Goal: Task Accomplishment & Management: Manage account settings

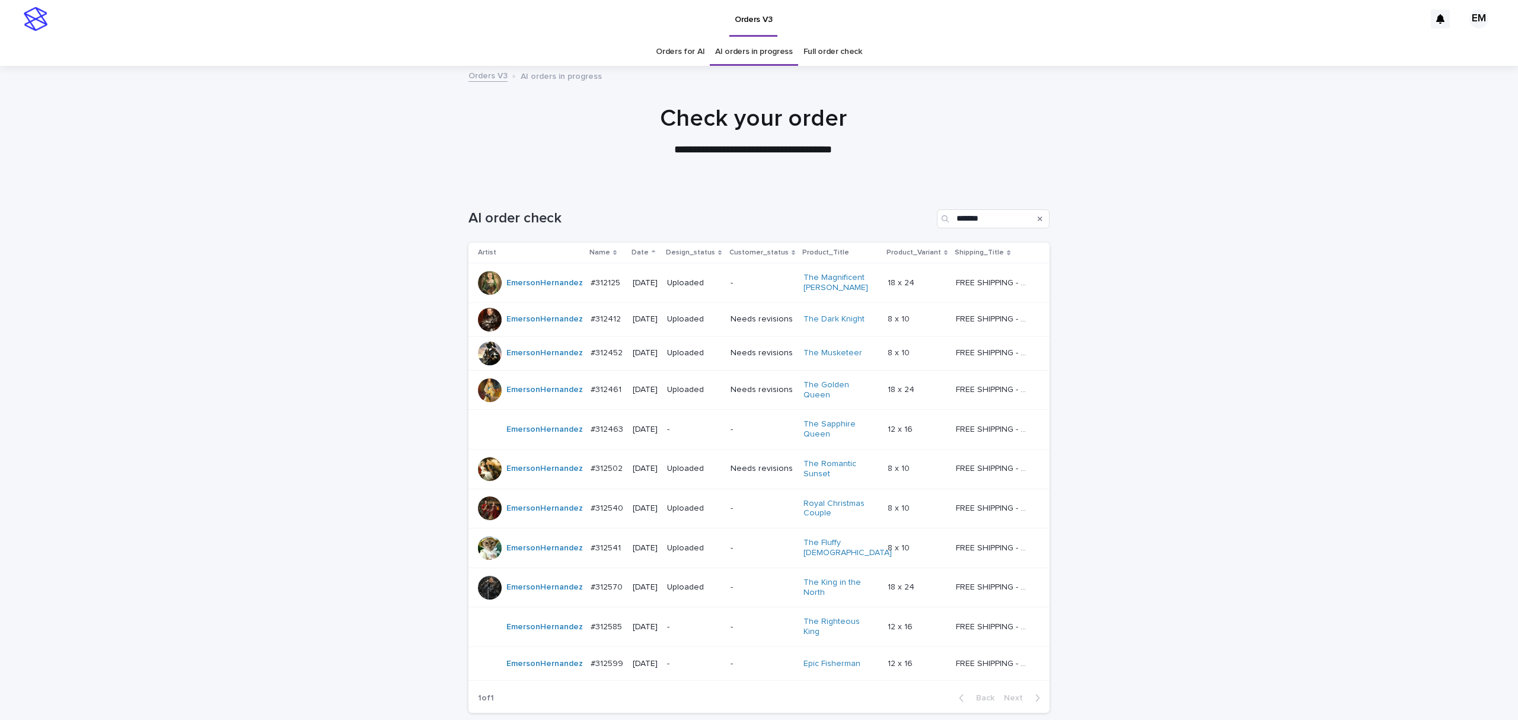
click at [698, 432] on p "-" at bounding box center [694, 429] width 54 height 10
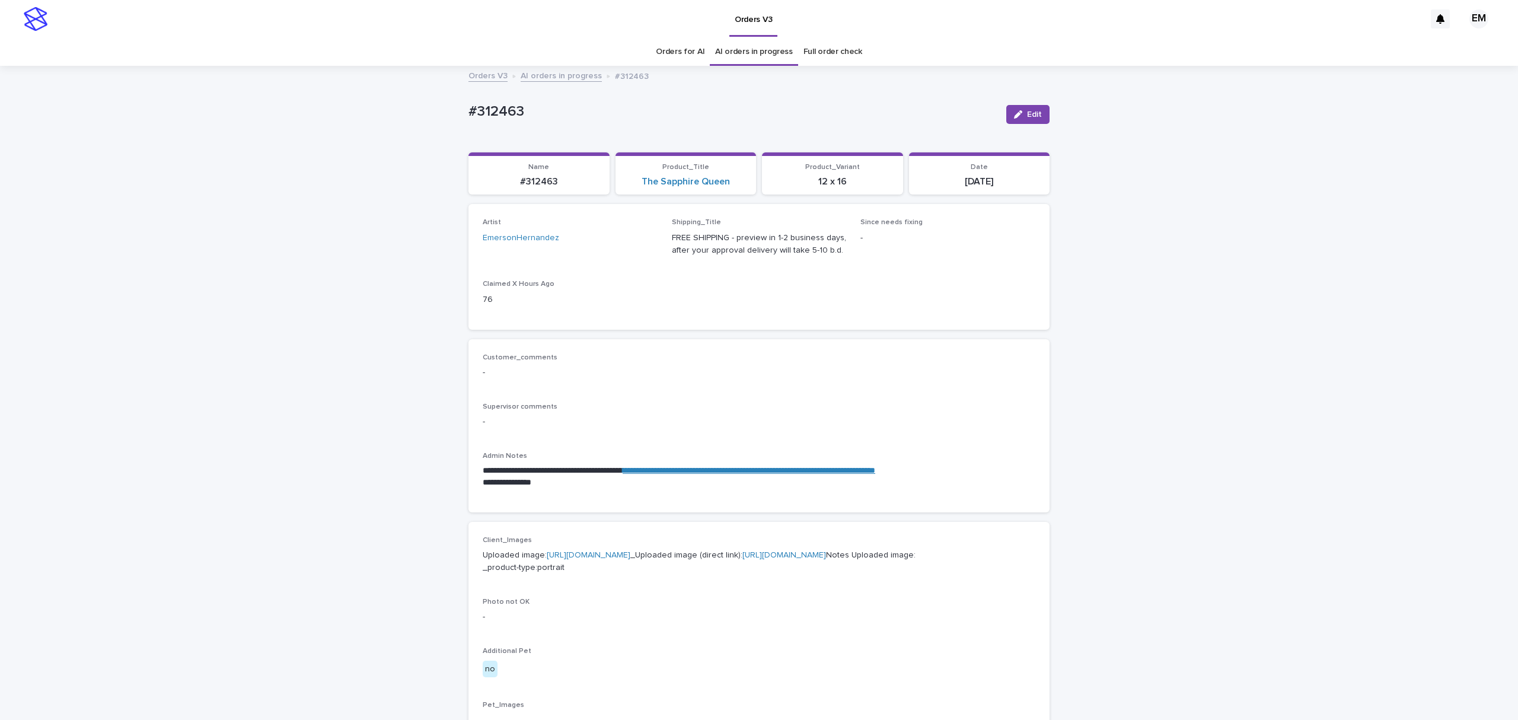
click at [716, 470] on link "**********" at bounding box center [748, 470] width 253 height 8
click at [627, 559] on link "[URL][DOMAIN_NAME]" at bounding box center [589, 555] width 84 height 8
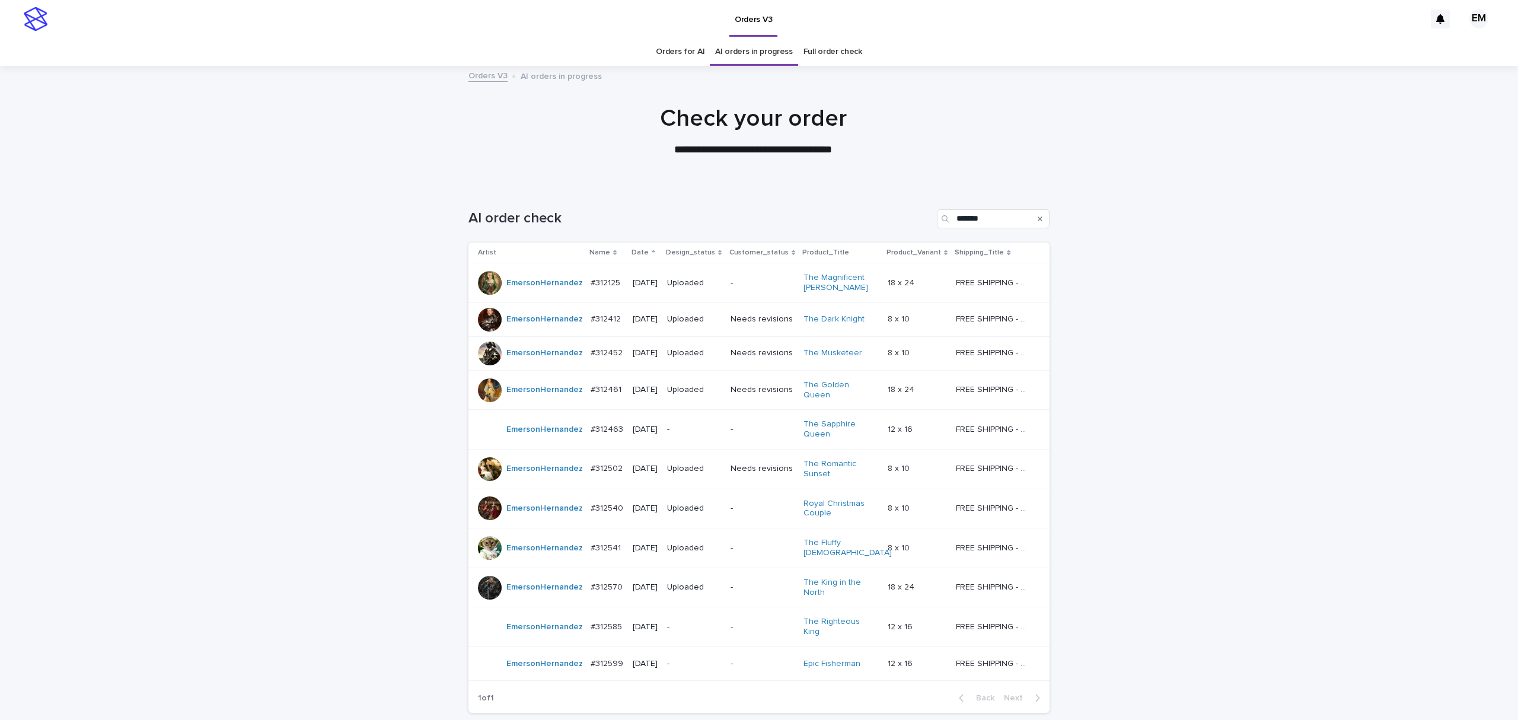
scroll to position [38, 0]
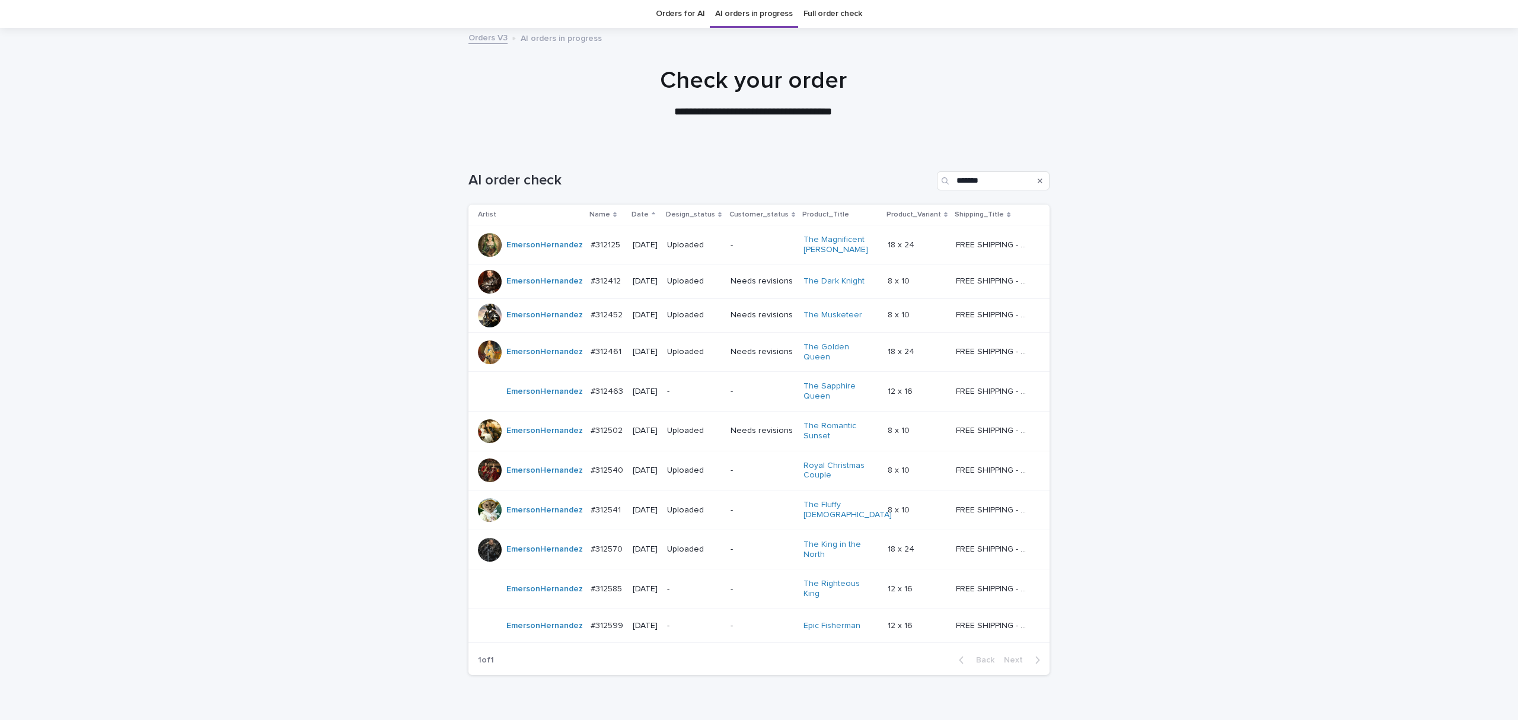
click at [703, 394] on p "-" at bounding box center [694, 392] width 54 height 10
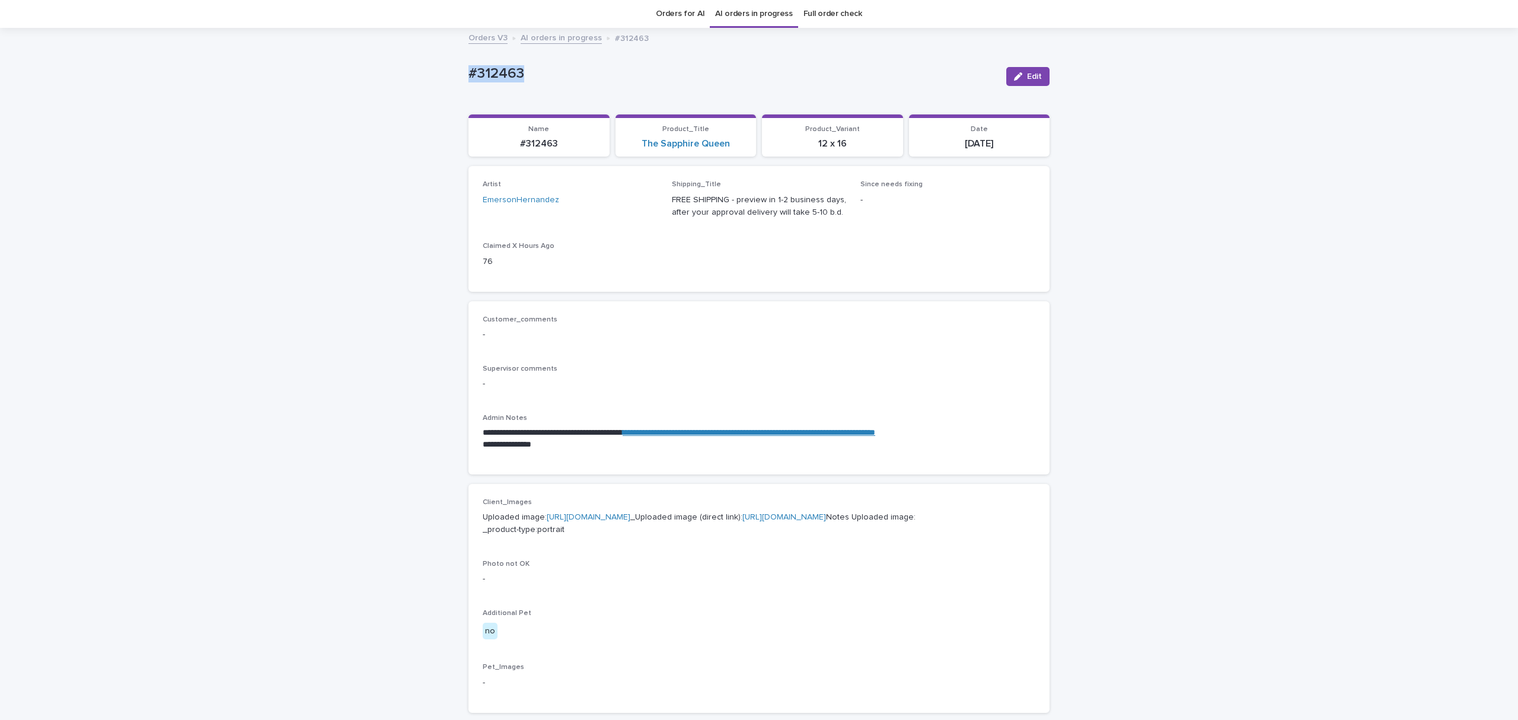
drag, startPoint x: 560, startPoint y: 72, endPoint x: 458, endPoint y: 98, distance: 105.1
click at [454, 92] on div "**********" at bounding box center [759, 566] width 1518 height 1075
copy p "#312463"
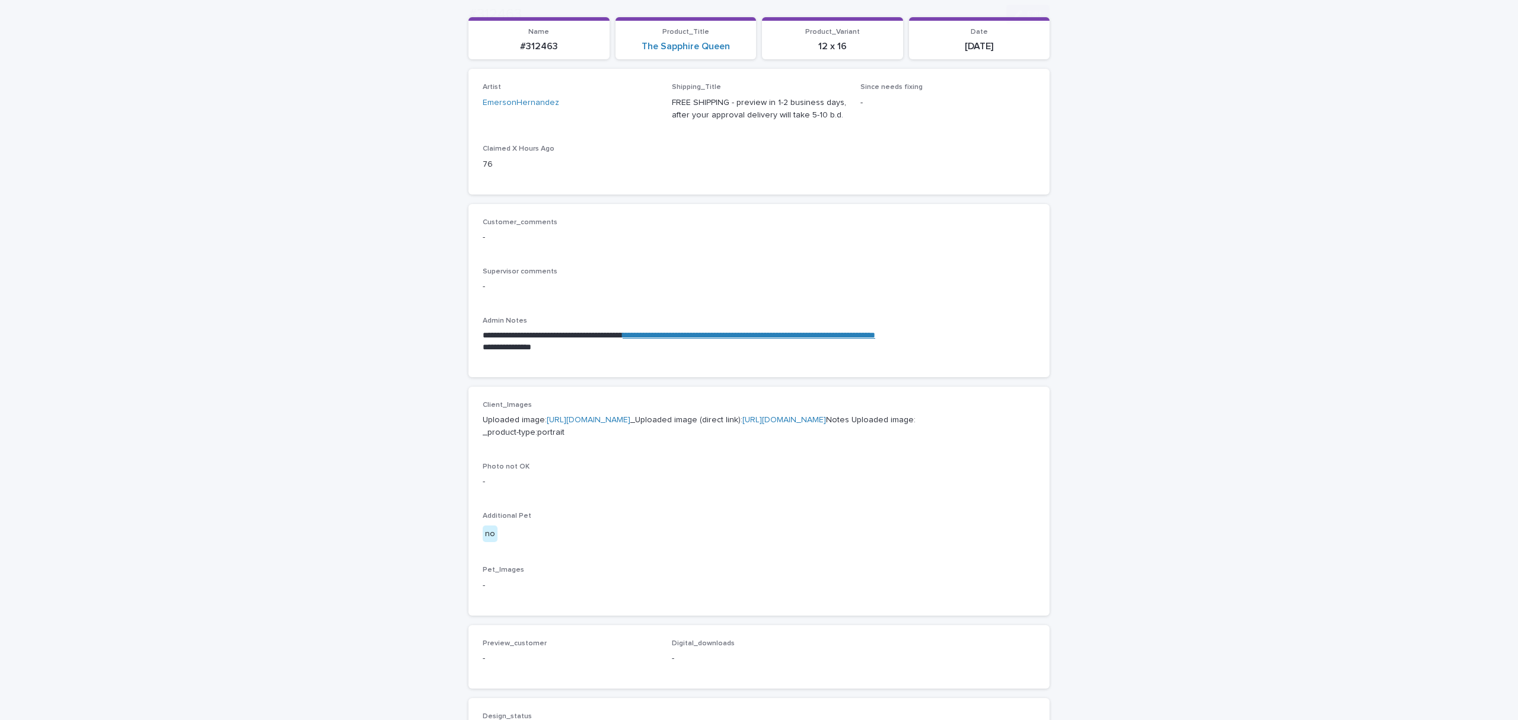
scroll to position [143, 0]
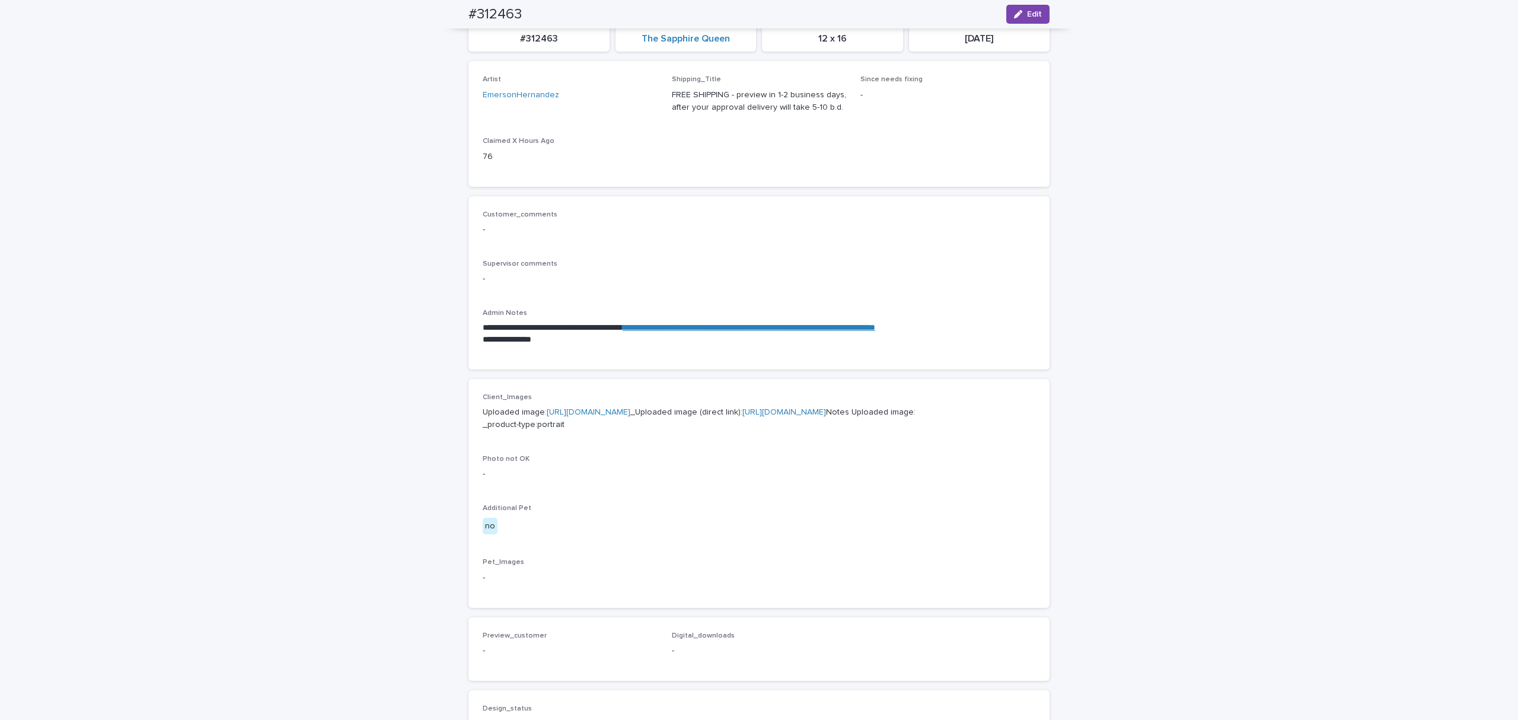
click at [788, 324] on link "**********" at bounding box center [748, 327] width 253 height 8
drag, startPoint x: 590, startPoint y: 388, endPoint x: 587, endPoint y: 394, distance: 6.9
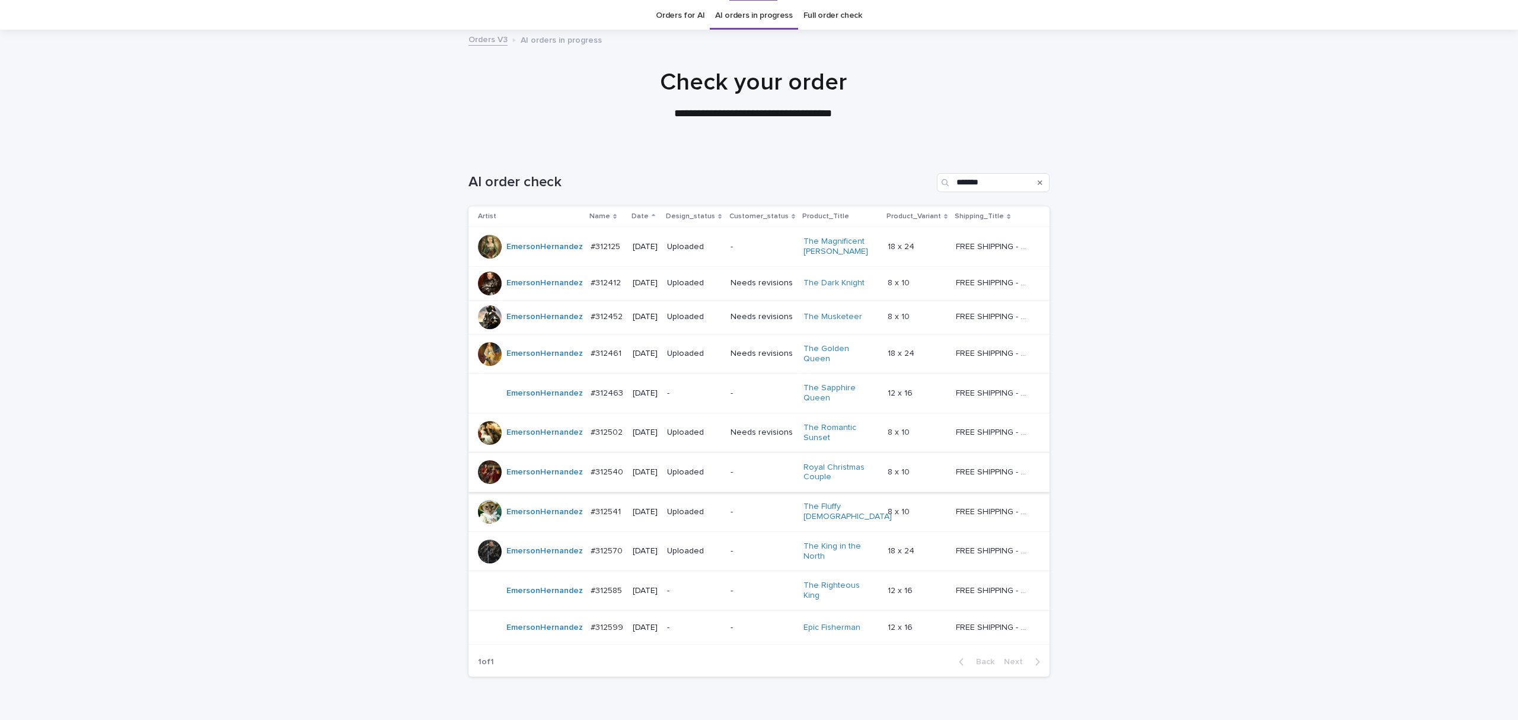
scroll to position [38, 0]
click at [708, 621] on p "-" at bounding box center [694, 626] width 54 height 10
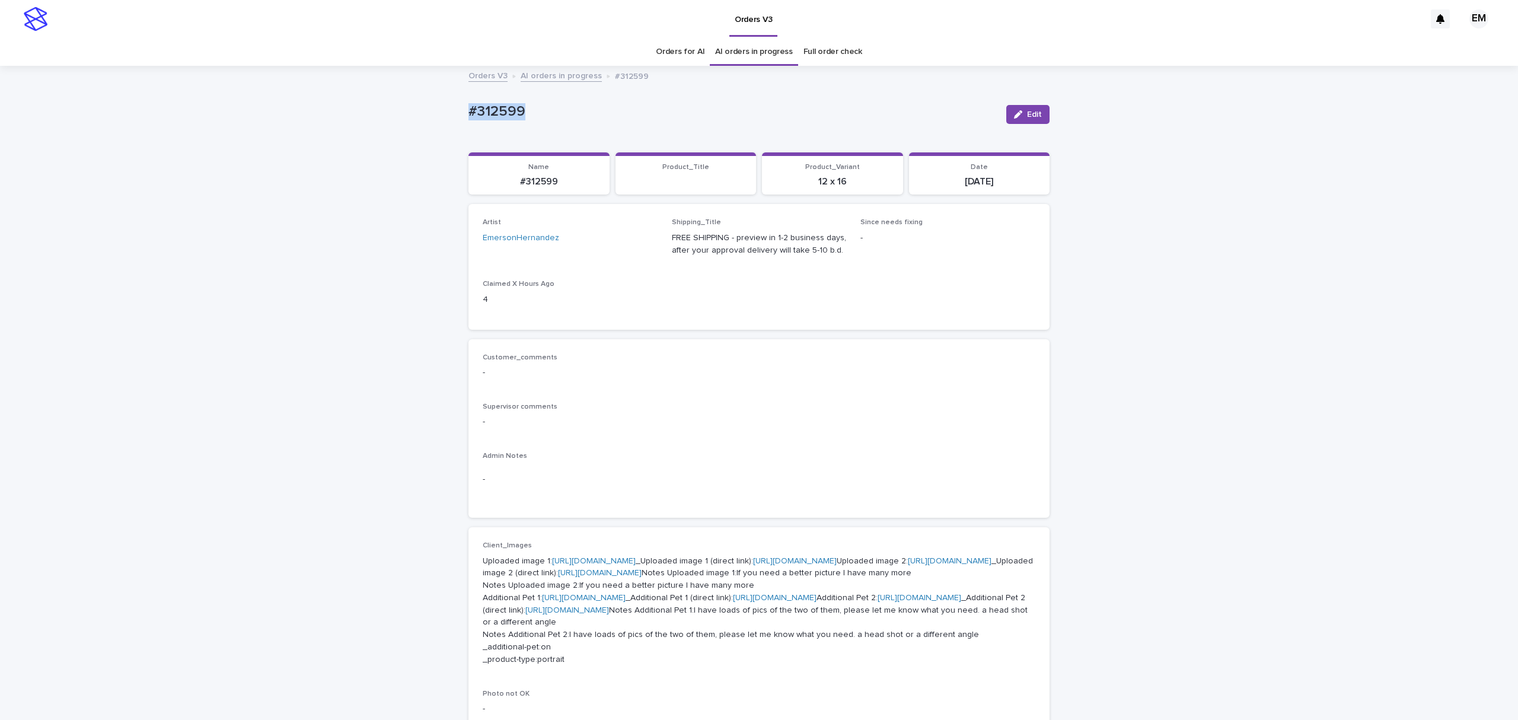
drag, startPoint x: 551, startPoint y: 114, endPoint x: 449, endPoint y: 114, distance: 102.0
click at [448, 109] on div "Loading... Saving… Loading... Saving… #312599 Edit #312599 Edit Sorry, there wa…" at bounding box center [759, 706] width 1518 height 1278
copy p "#312599"
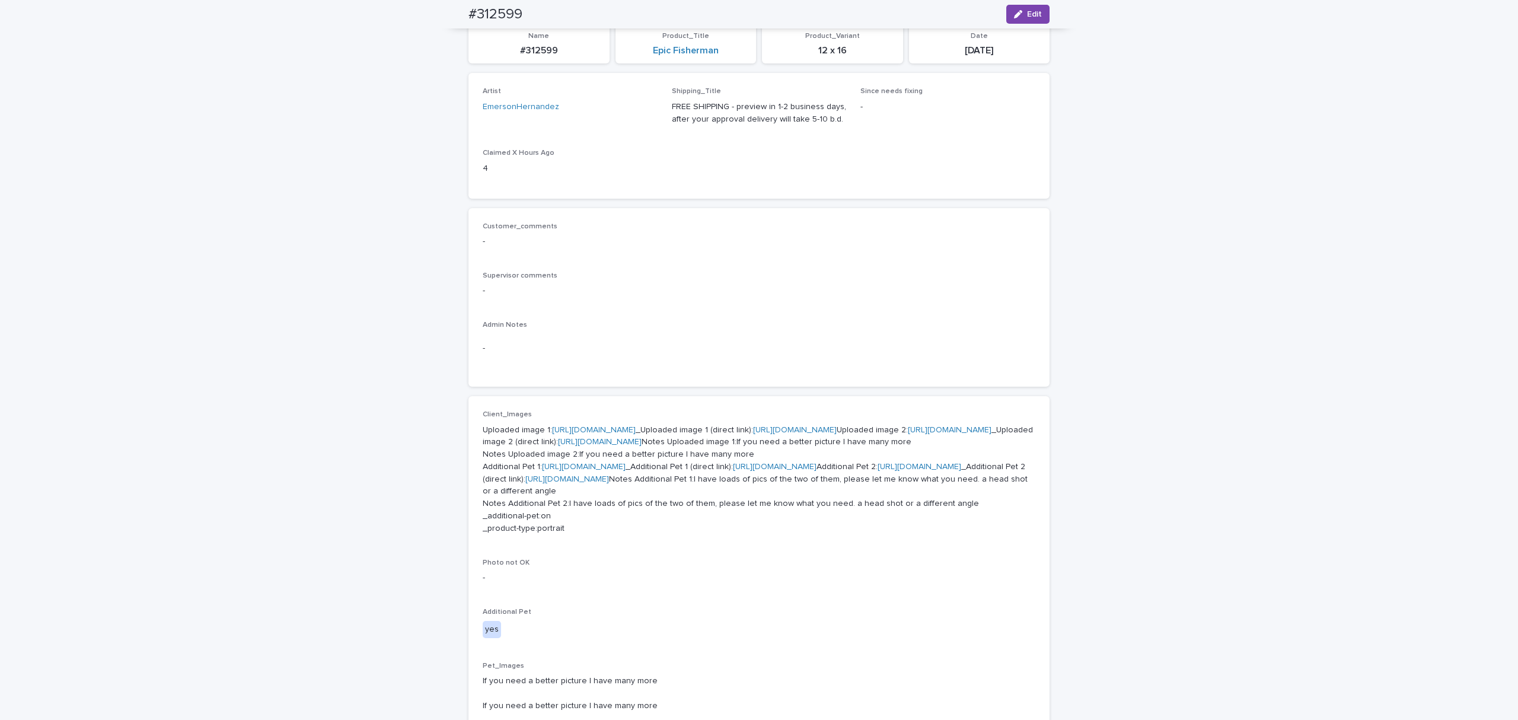
scroll to position [53, 0]
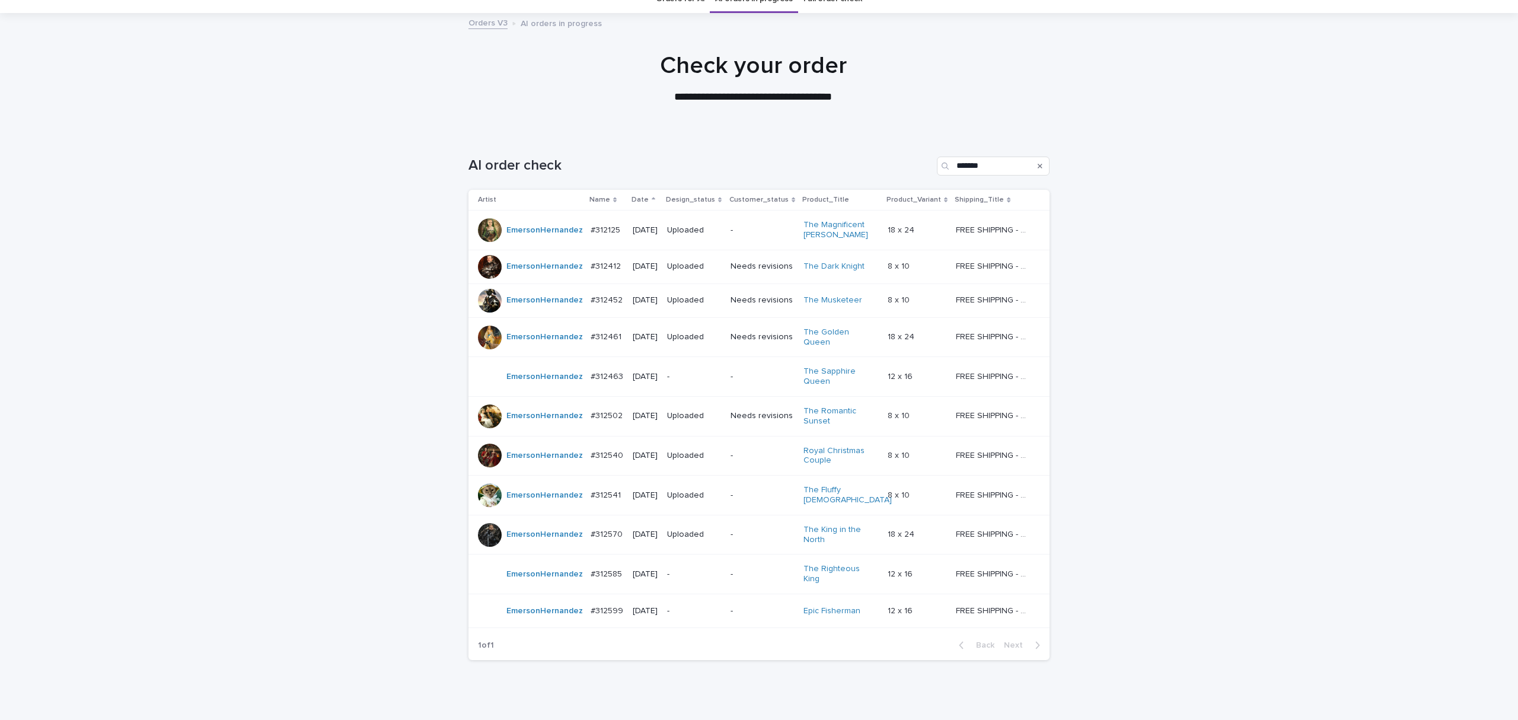
scroll to position [38, 0]
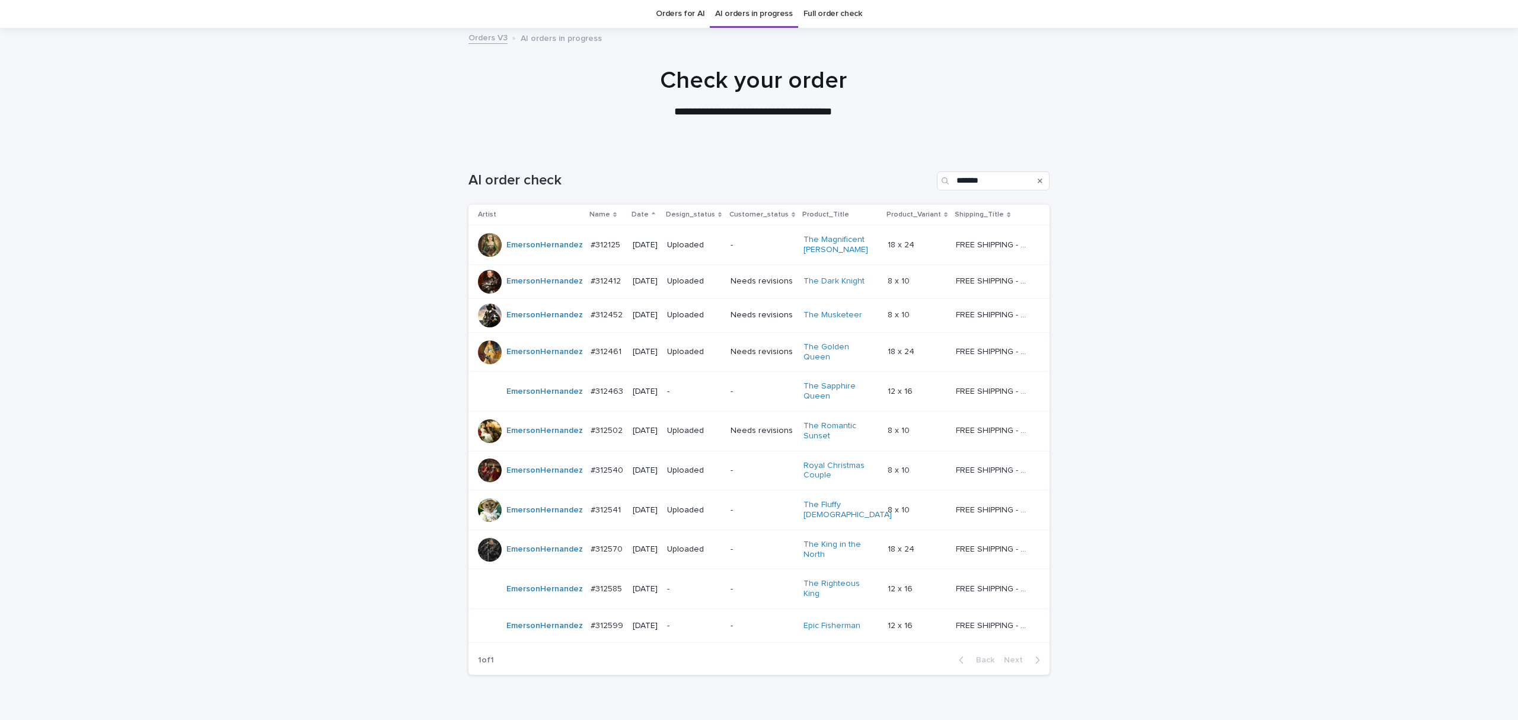
click at [714, 586] on p "-" at bounding box center [694, 589] width 54 height 10
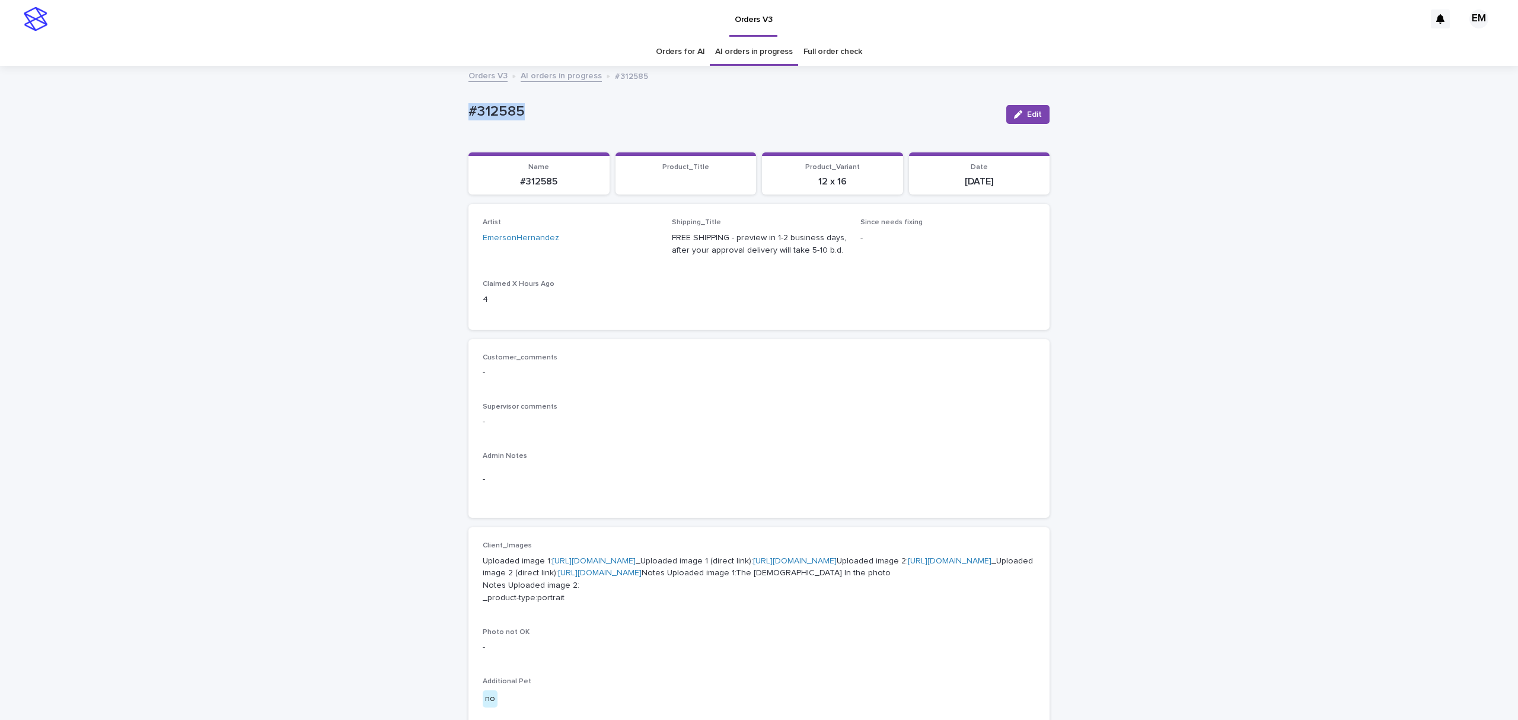
drag, startPoint x: 567, startPoint y: 107, endPoint x: 408, endPoint y: 110, distance: 158.9
click at [416, 111] on div "Loading... Saving… Loading... Saving… #312585 Edit #312585 Edit Sorry, there wa…" at bounding box center [759, 619] width 1518 height 1104
copy p "#312585"
click at [1240, 546] on div "Loading... Saving… Loading... Saving… #312585 Edit #312585 Edit Sorry, there wa…" at bounding box center [759, 619] width 1518 height 1104
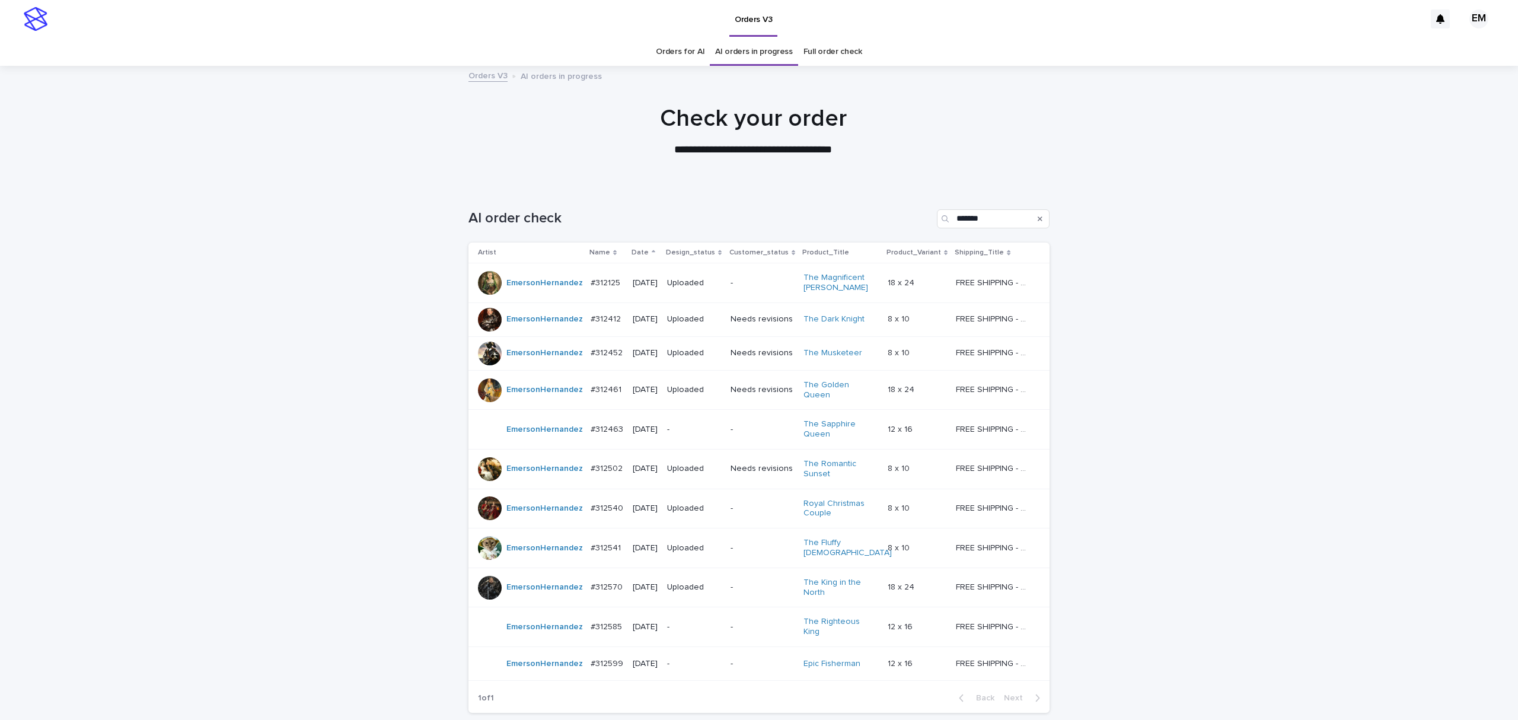
scroll to position [38, 0]
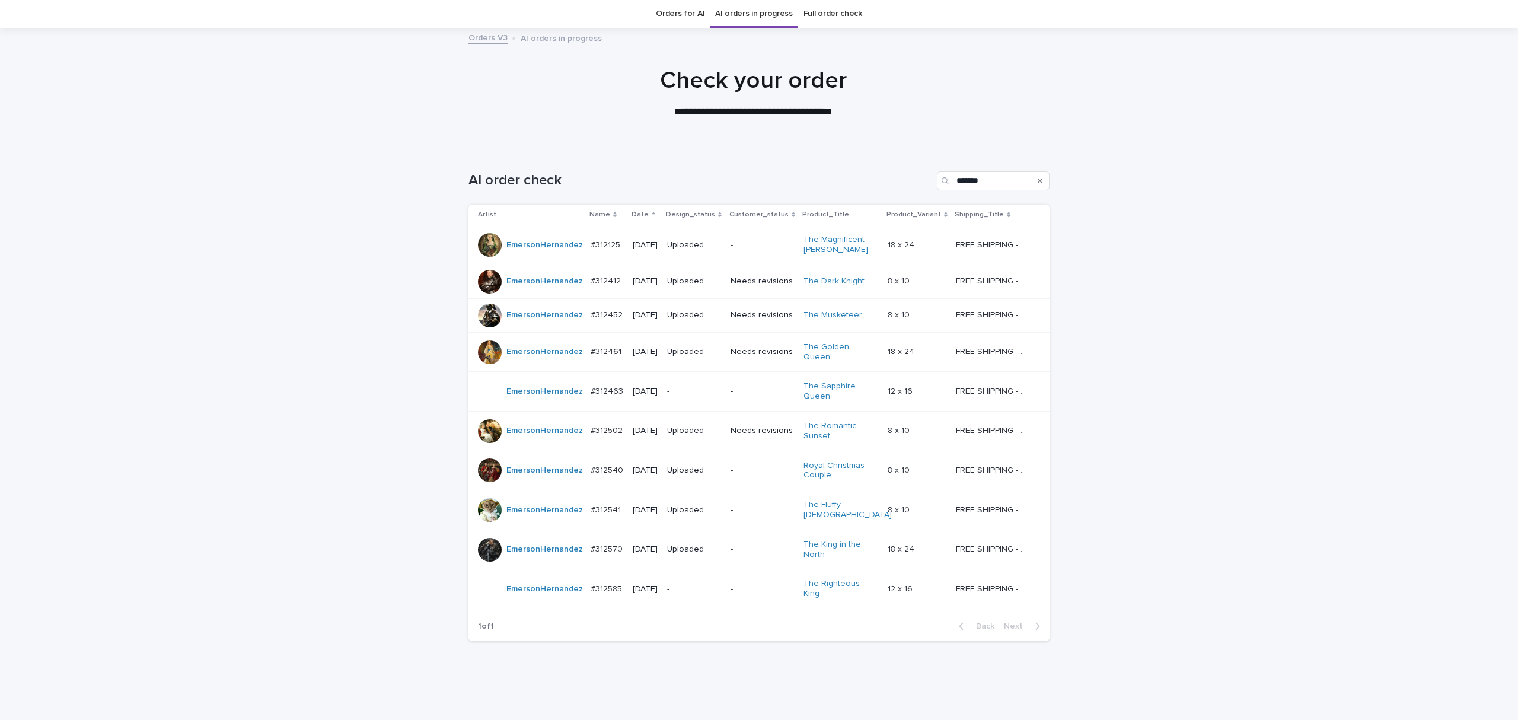
click at [700, 584] on p "-" at bounding box center [694, 589] width 54 height 10
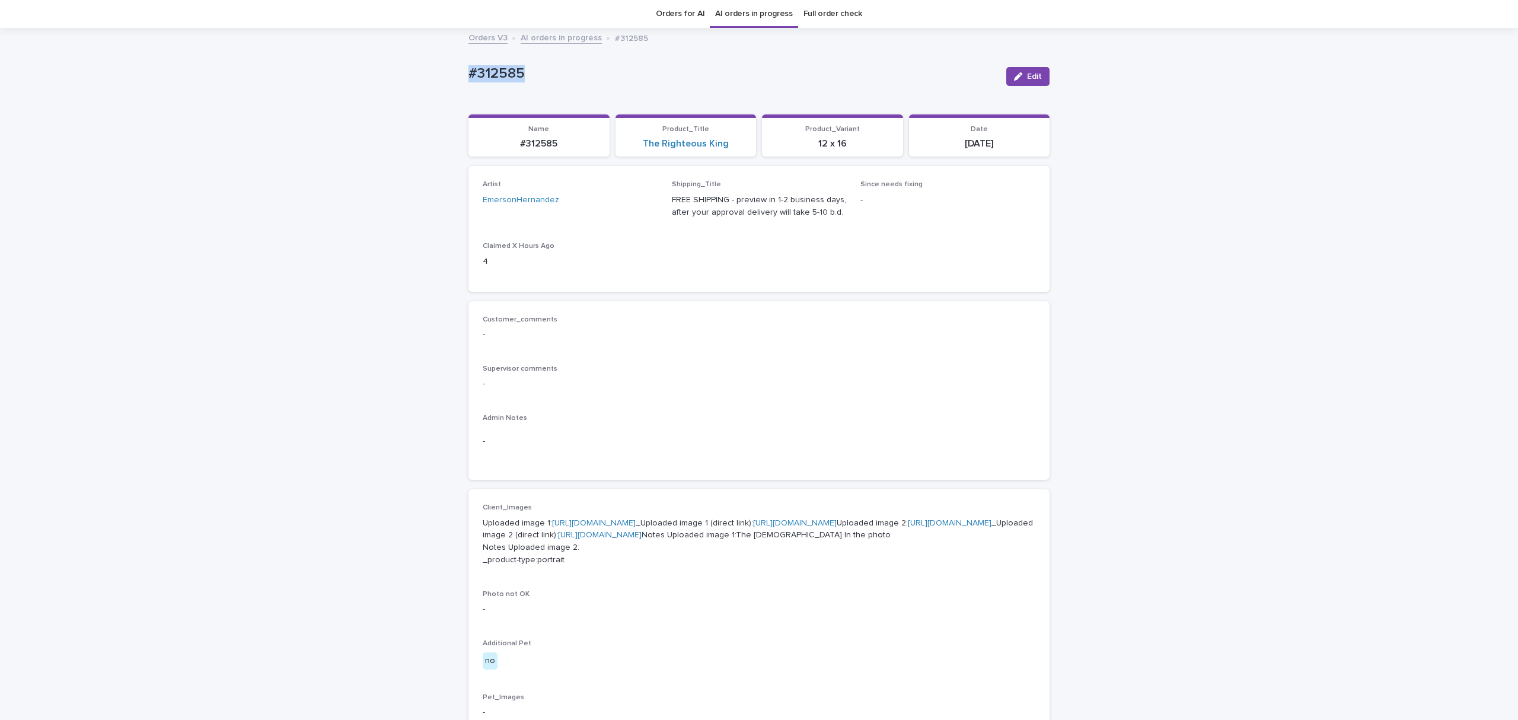
drag, startPoint x: 493, startPoint y: 65, endPoint x: 411, endPoint y: 71, distance: 82.6
click at [411, 71] on div "Loading... Saving… Loading... Saving… #312585 Edit #312585 Edit Sorry, there wa…" at bounding box center [759, 581] width 1518 height 1104
copy p "#312585"
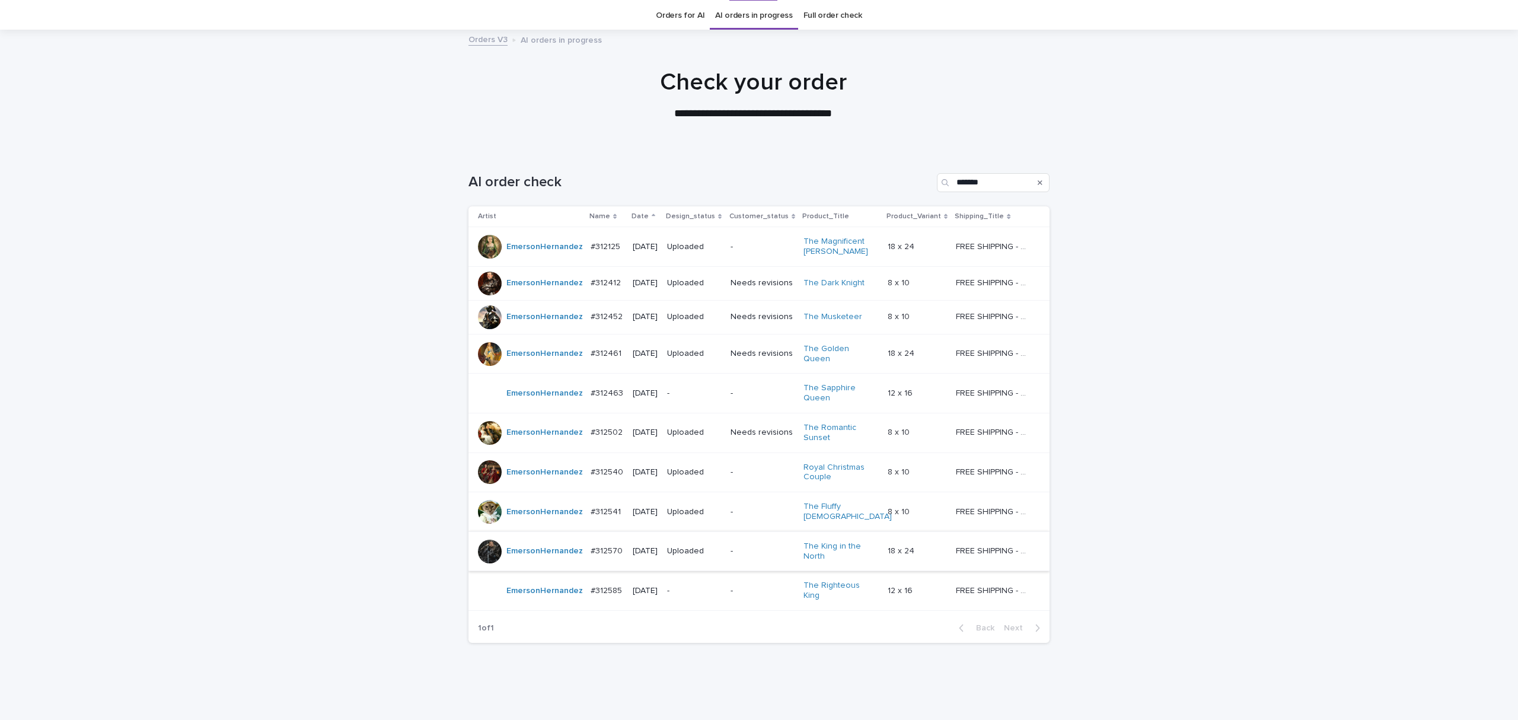
scroll to position [38, 0]
click at [1284, 250] on div "Loading... Saving… Loading... Saving… AI order check ******* Artist Name Date D…" at bounding box center [759, 429] width 1518 height 562
drag, startPoint x: 167, startPoint y: 404, endPoint x: 816, endPoint y: 411, distance: 649.2
click at [167, 404] on div "Loading... Saving… Loading... Saving… AI order check ******* Artist Name Date D…" at bounding box center [759, 429] width 1518 height 562
click at [1377, 429] on div "Loading... Saving… Loading... Saving… AI order check ******* Artist Name Date D…" at bounding box center [759, 429] width 1518 height 562
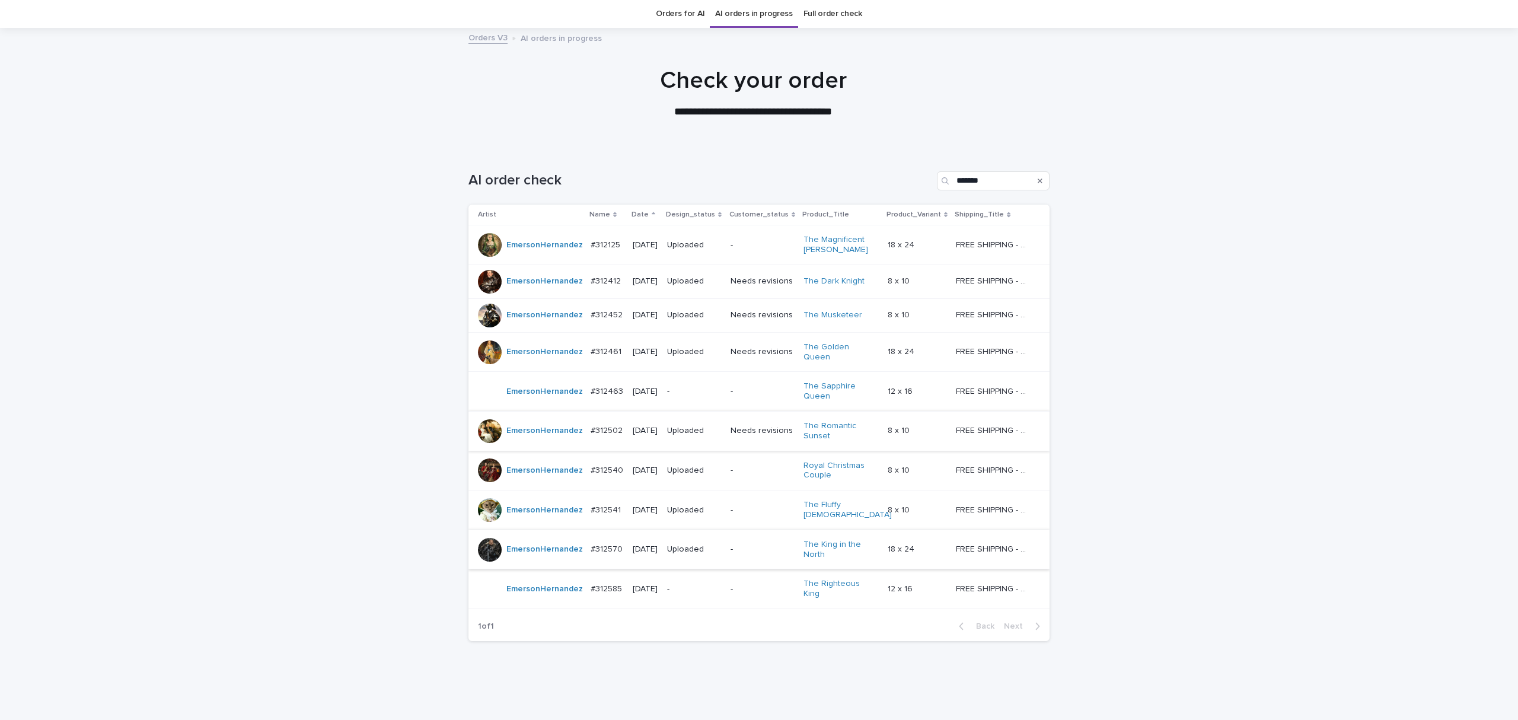
drag, startPoint x: 195, startPoint y: 392, endPoint x: 640, endPoint y: 435, distance: 447.3
click at [196, 391] on div "Loading... Saving… Loading... Saving… AI order check ******* Artist Name Date D…" at bounding box center [759, 429] width 1518 height 562
click at [818, 647] on div "Loading... Saving… Loading... Saving… AI order check ******* Artist Name Date D…" at bounding box center [758, 415] width 593 height 532
click at [1179, 372] on div "Loading... Saving… Loading... Saving… AI order check ******* Artist Name Date D…" at bounding box center [759, 430] width 1518 height 562
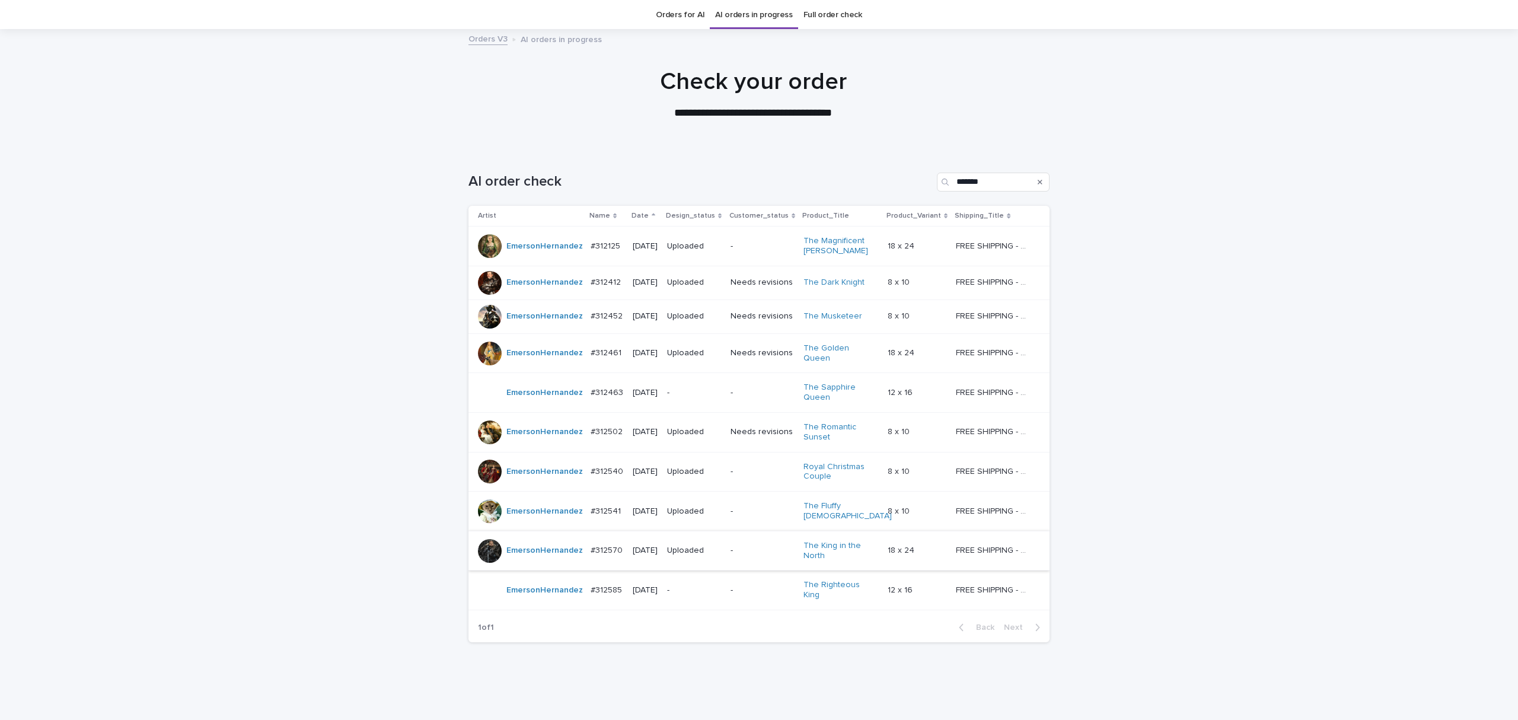
click at [687, 392] on p "-" at bounding box center [694, 393] width 54 height 10
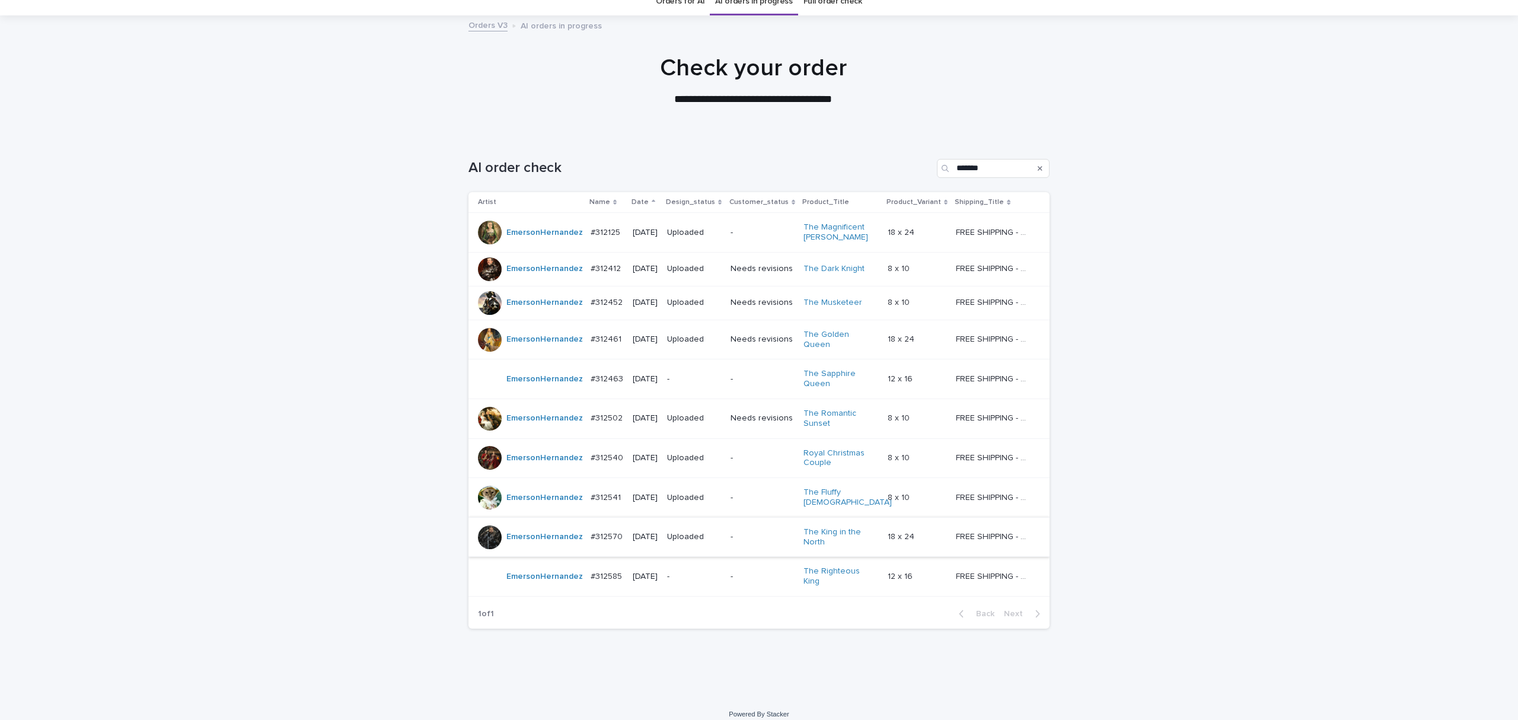
scroll to position [52, 0]
click at [717, 573] on p "-" at bounding box center [694, 575] width 54 height 10
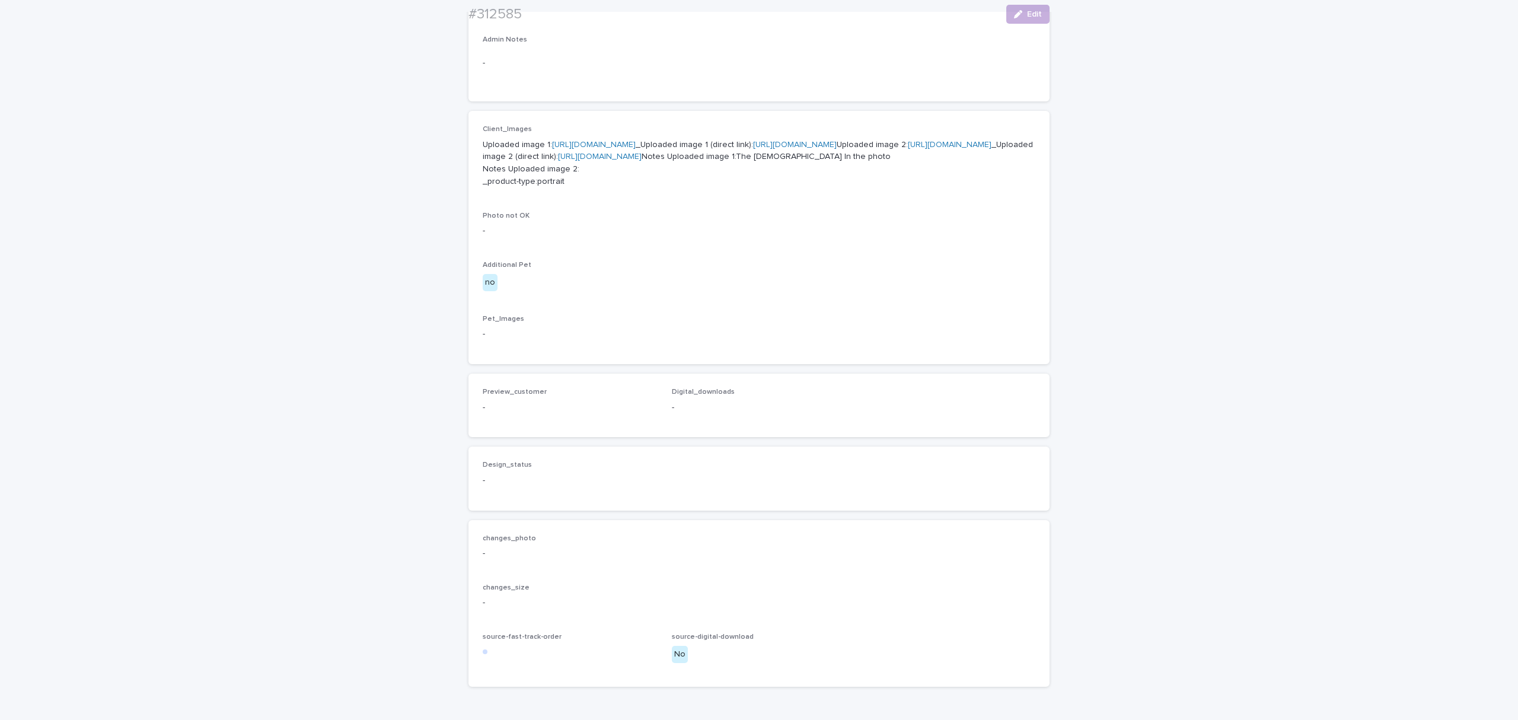
scroll to position [596, 0]
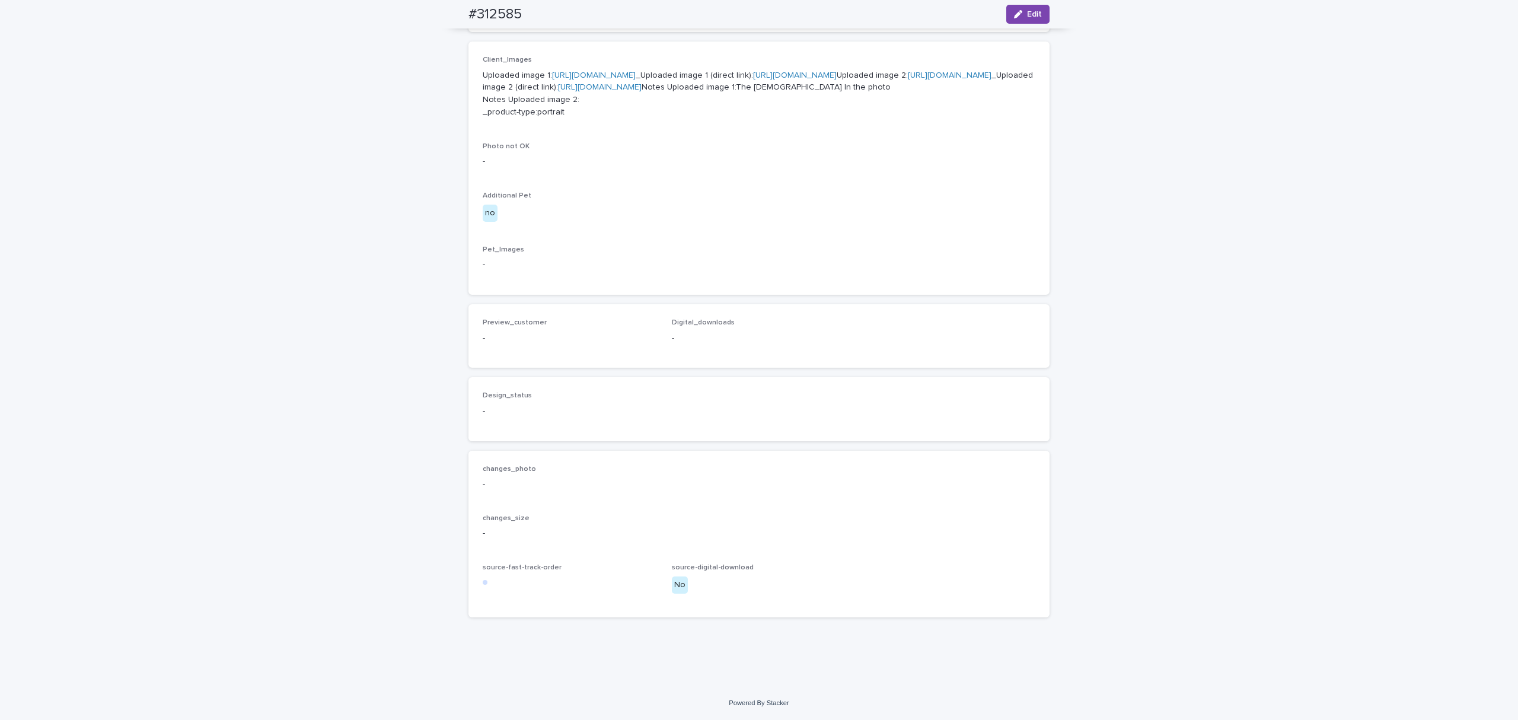
click at [707, 209] on div "Client_Images Uploaded image 1: [URL][DOMAIN_NAME] _Uploaded image 1 (direct li…" at bounding box center [759, 168] width 553 height 225
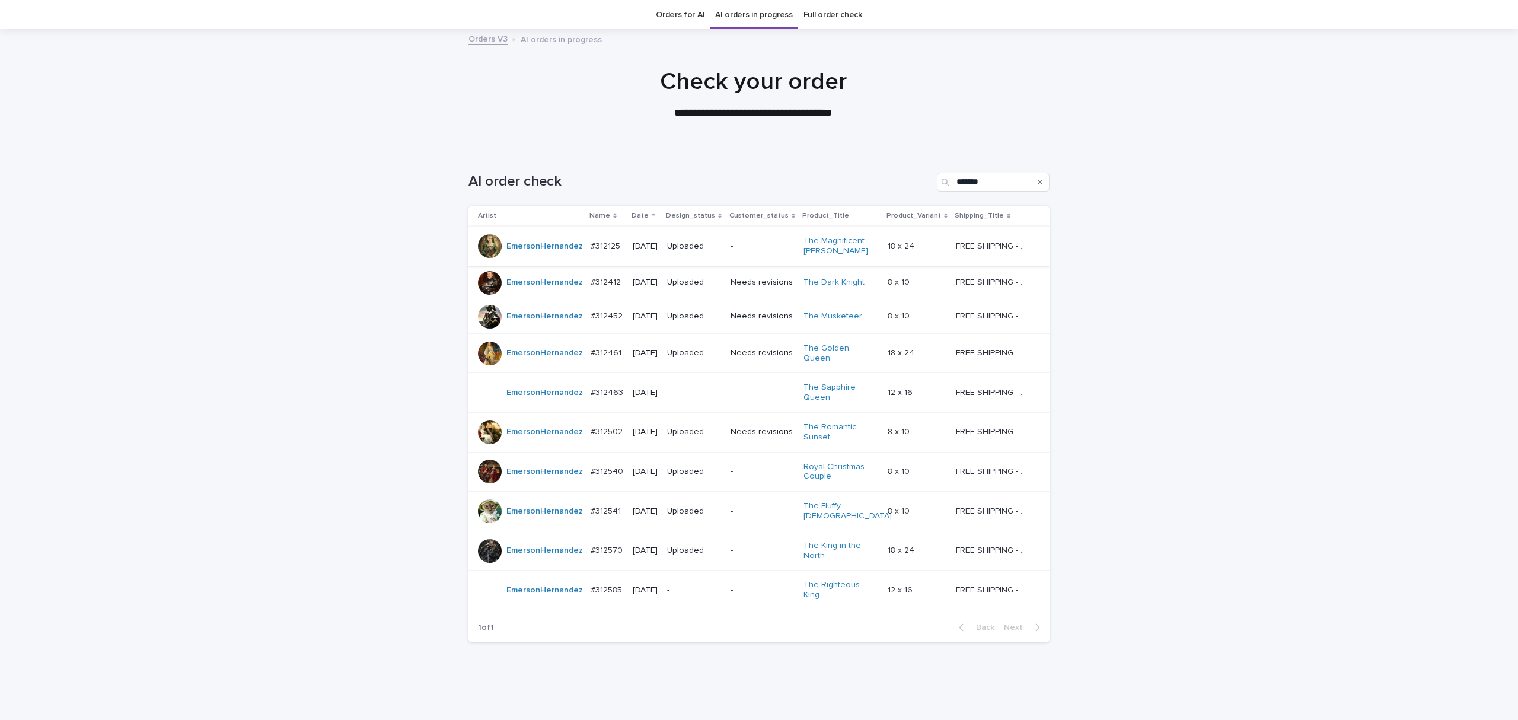
scroll to position [38, 0]
click at [1257, 335] on div "Loading... Saving… Loading... Saving… AI order check ******* Artist Name Date D…" at bounding box center [759, 429] width 1518 height 562
click at [700, 389] on p "-" at bounding box center [694, 392] width 54 height 10
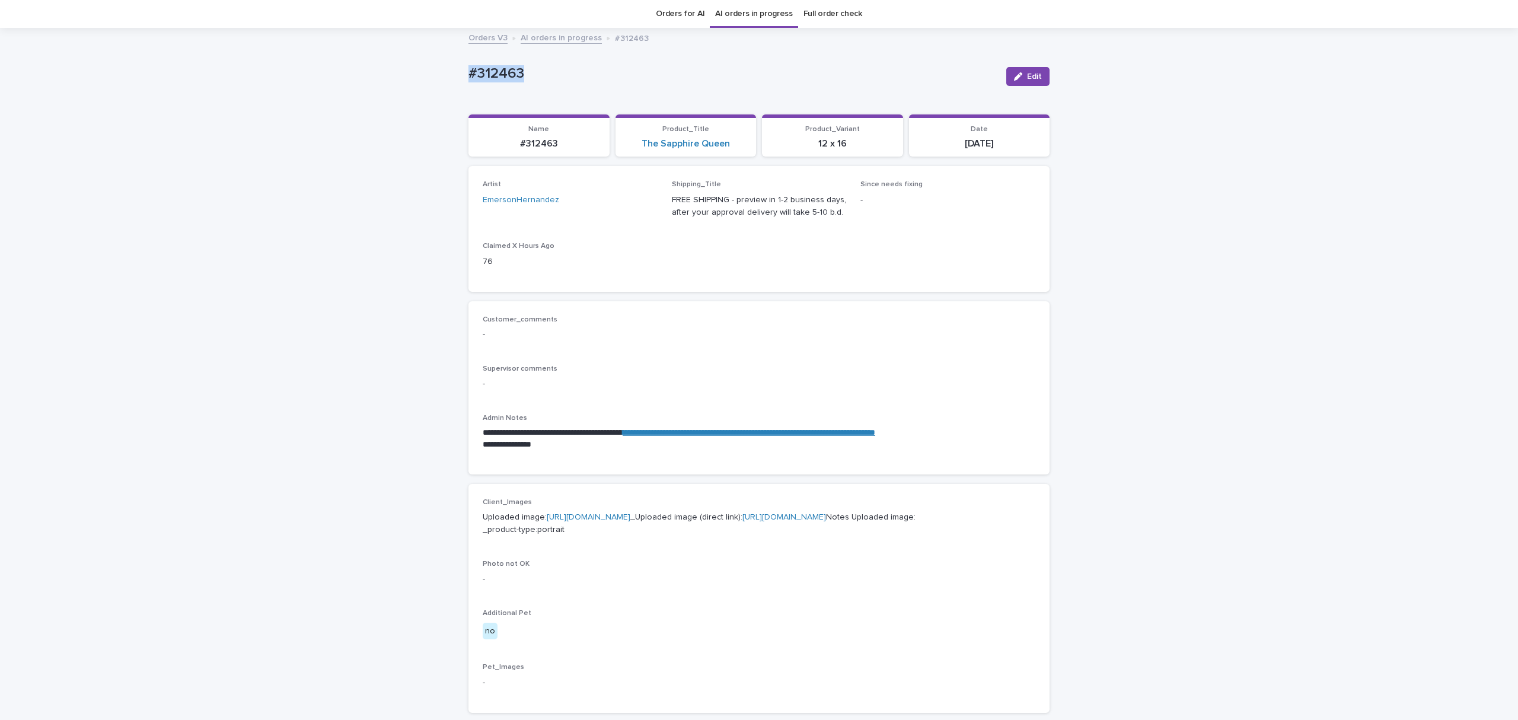
drag, startPoint x: 584, startPoint y: 91, endPoint x: 385, endPoint y: 86, distance: 198.7
click at [385, 86] on div "**********" at bounding box center [759, 566] width 1518 height 1075
copy p "#312463"
click at [1027, 74] on span "Edit" at bounding box center [1034, 76] width 15 height 8
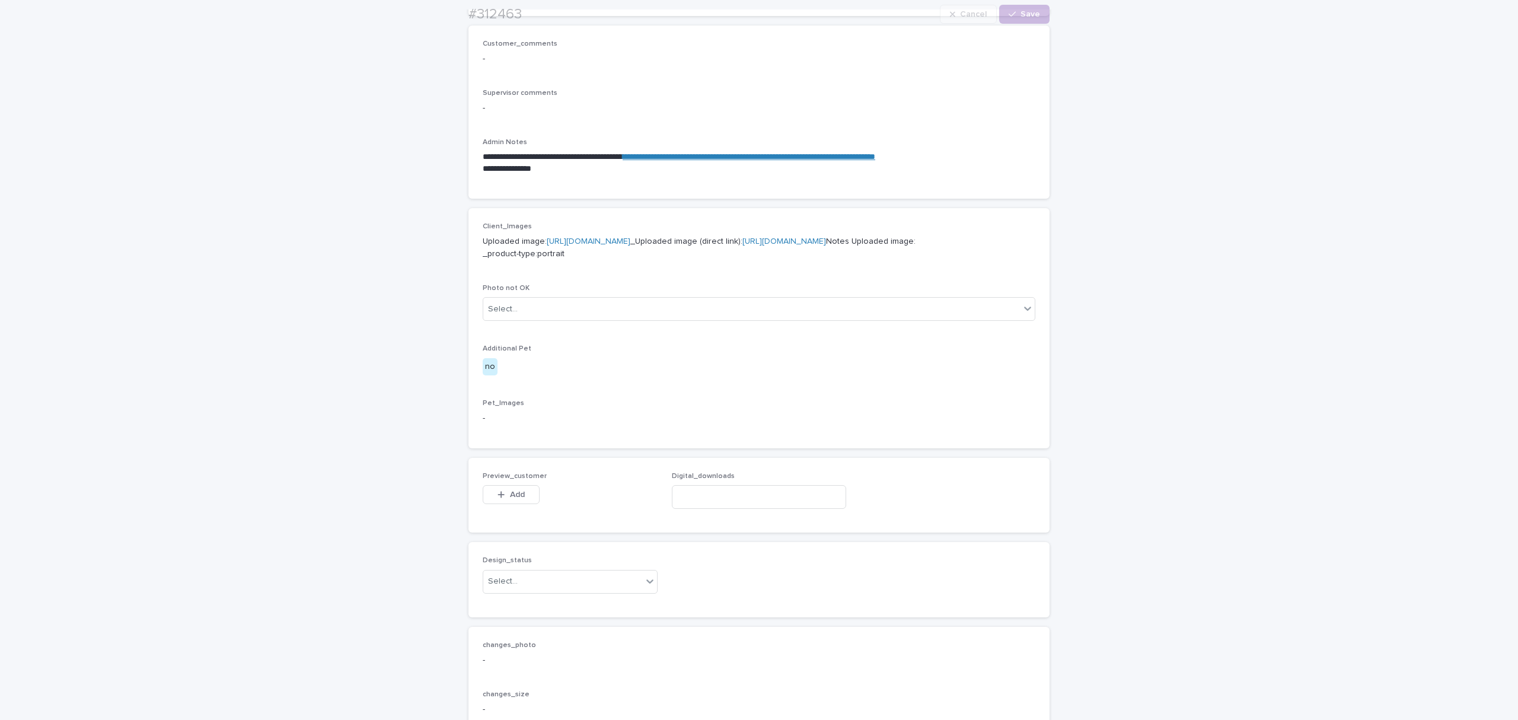
scroll to position [551, 0]
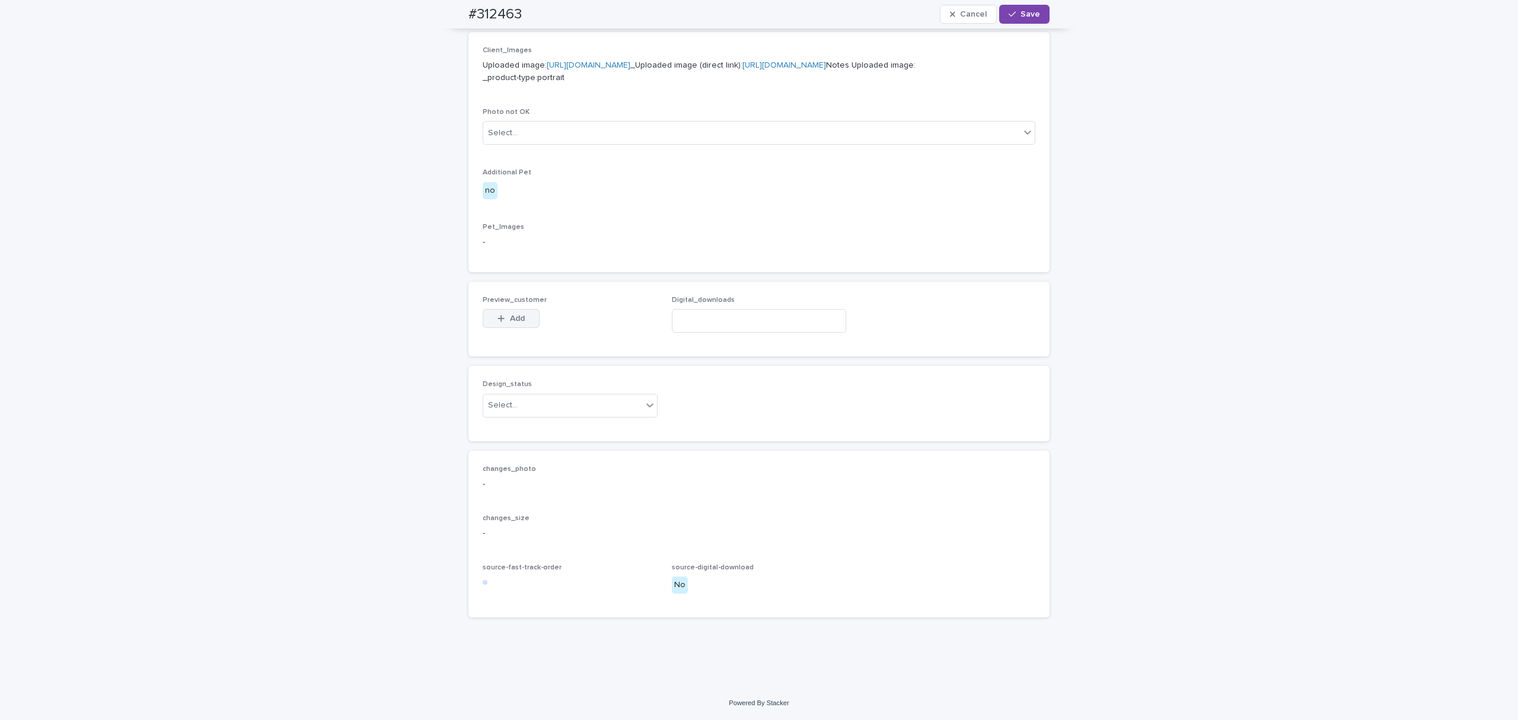
click at [510, 318] on span "Add" at bounding box center [517, 318] width 15 height 8
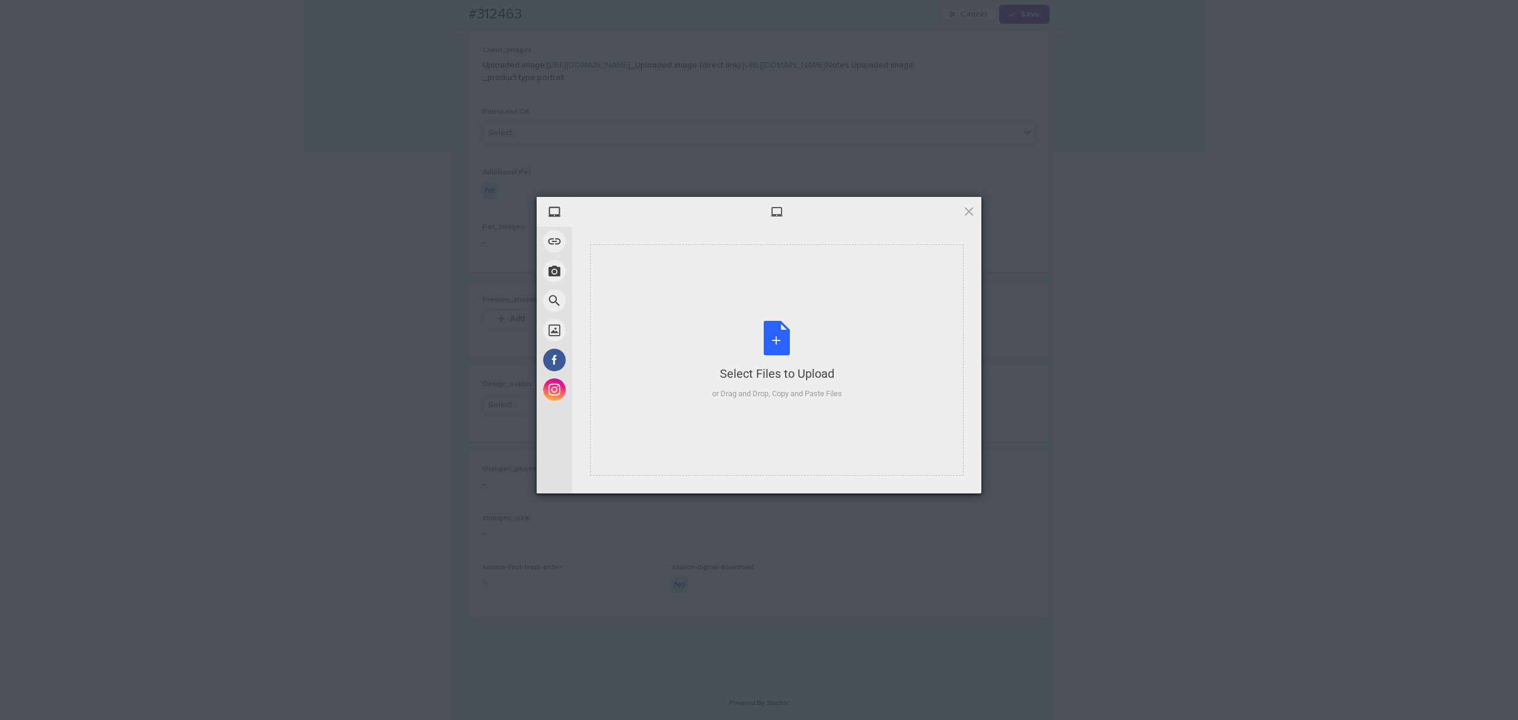
click at [720, 261] on div "Select Files to Upload or Drag and Drop, Copy and Paste Files" at bounding box center [776, 359] width 373 height 231
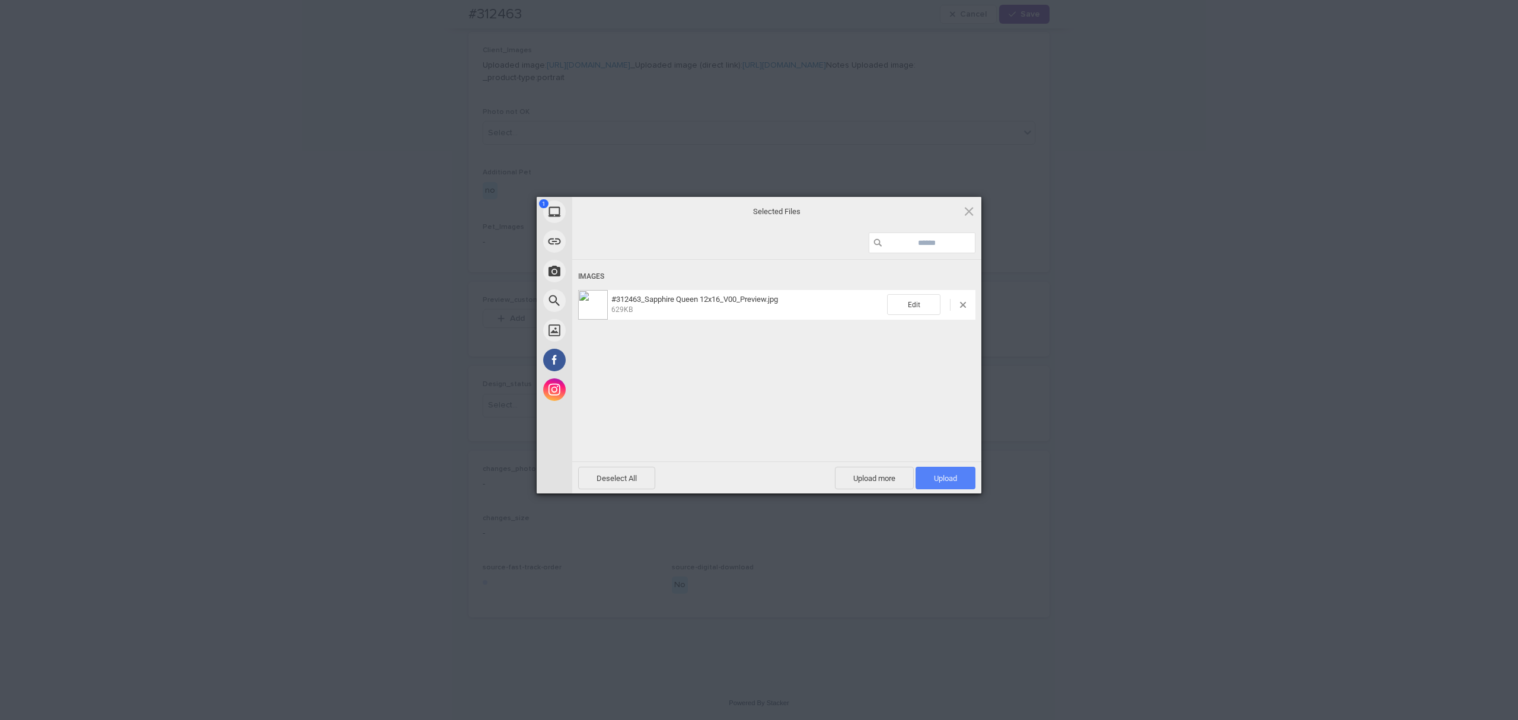
click at [960, 472] on span "Upload 1" at bounding box center [945, 478] width 60 height 23
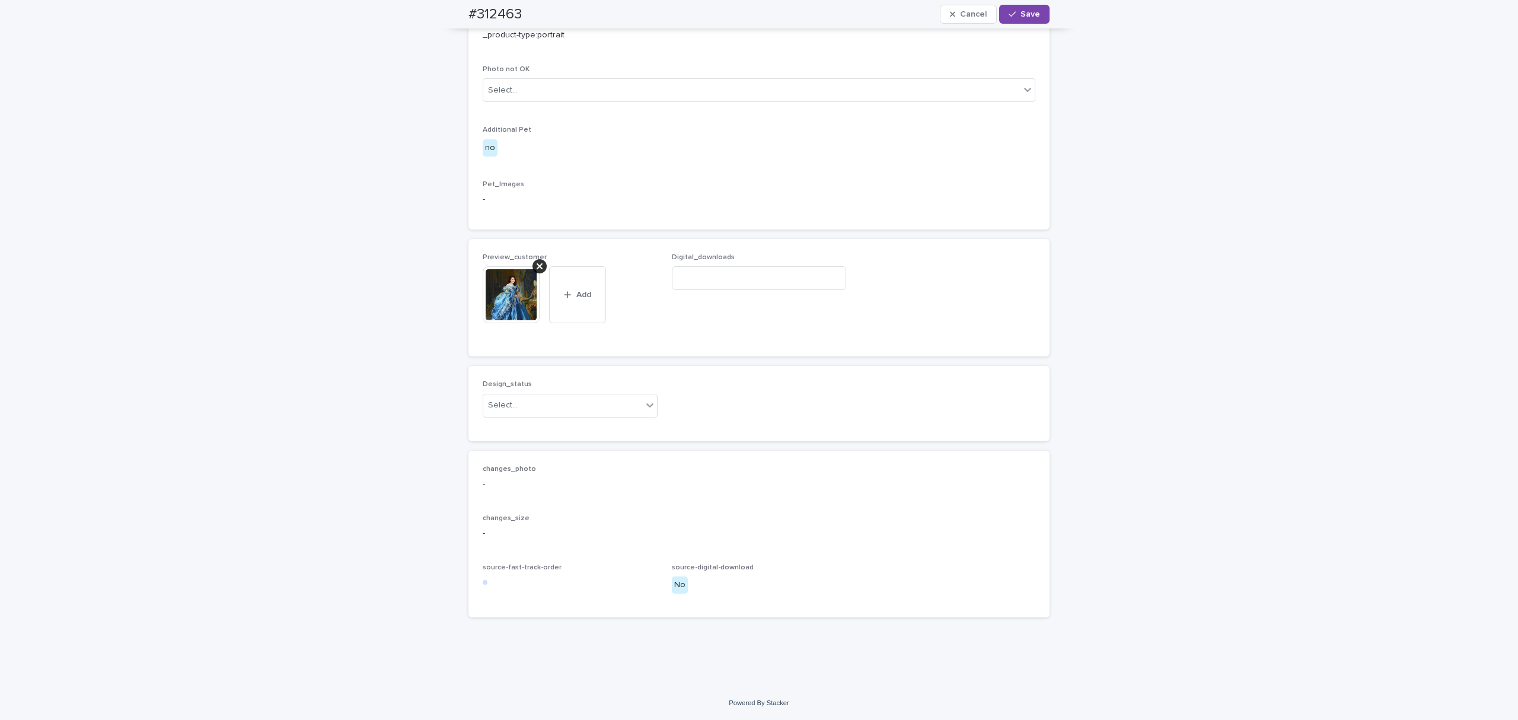
scroll to position [573, 0]
click at [564, 415] on div "Select..." at bounding box center [562, 405] width 159 height 20
click at [550, 445] on div "Uploaded" at bounding box center [564, 449] width 174 height 21
click at [1020, 12] on span "Save" at bounding box center [1030, 14] width 20 height 8
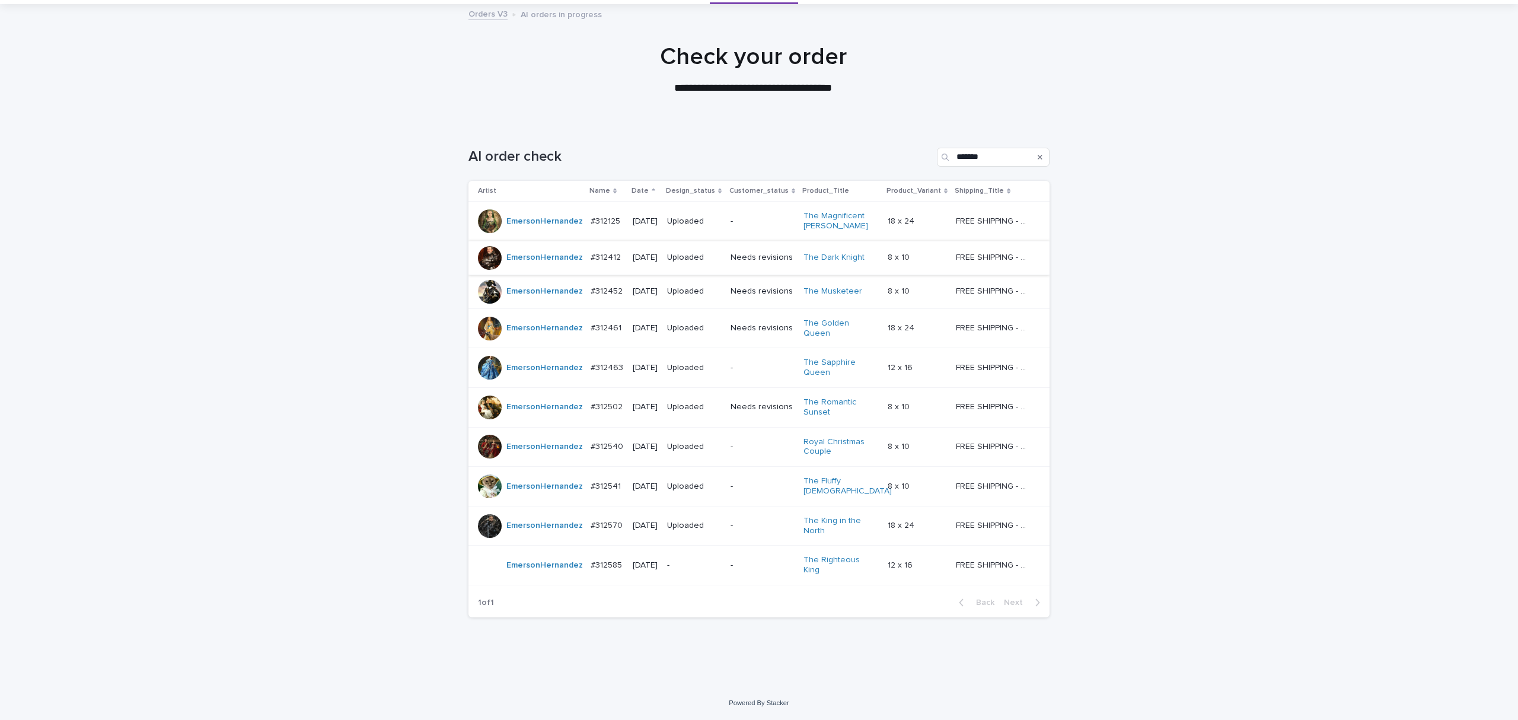
scroll to position [38, 0]
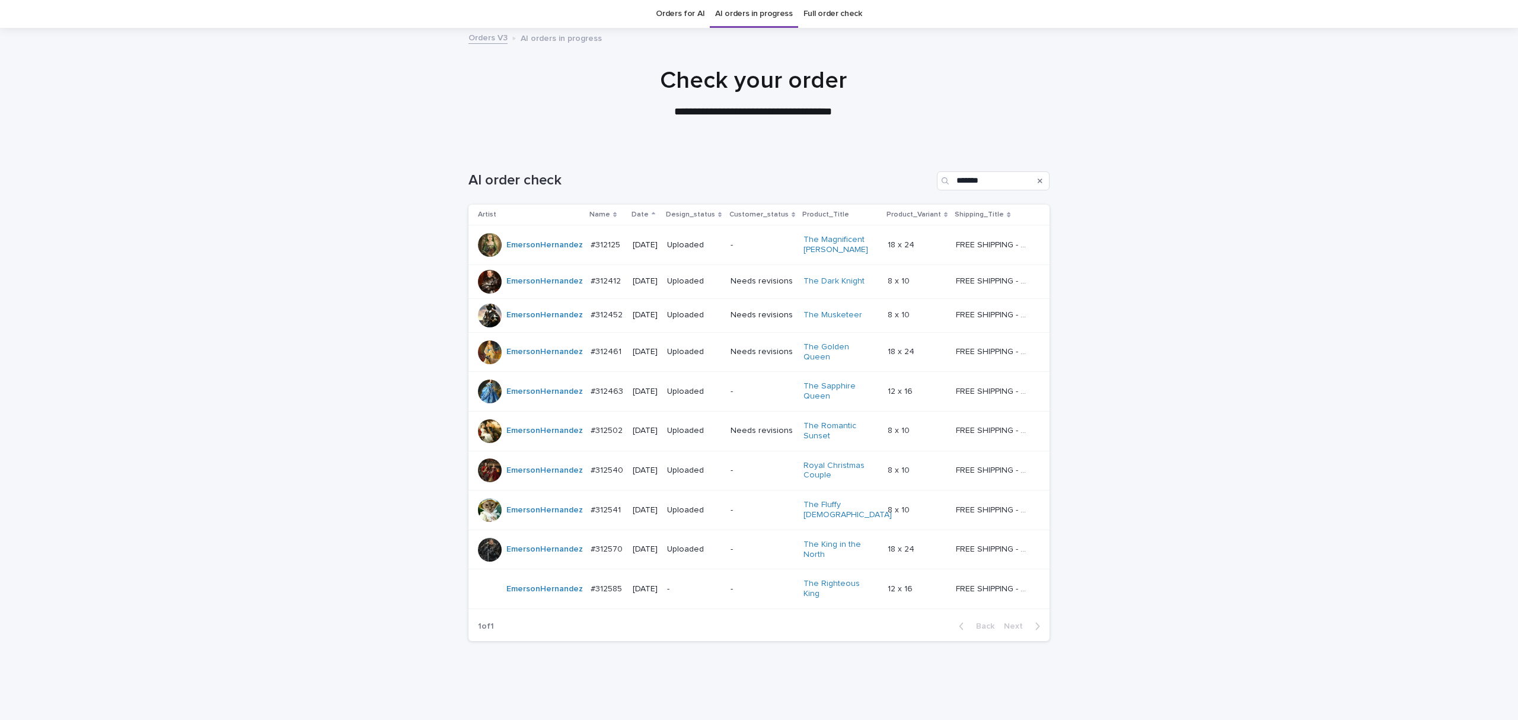
click at [697, 584] on p "-" at bounding box center [694, 589] width 54 height 10
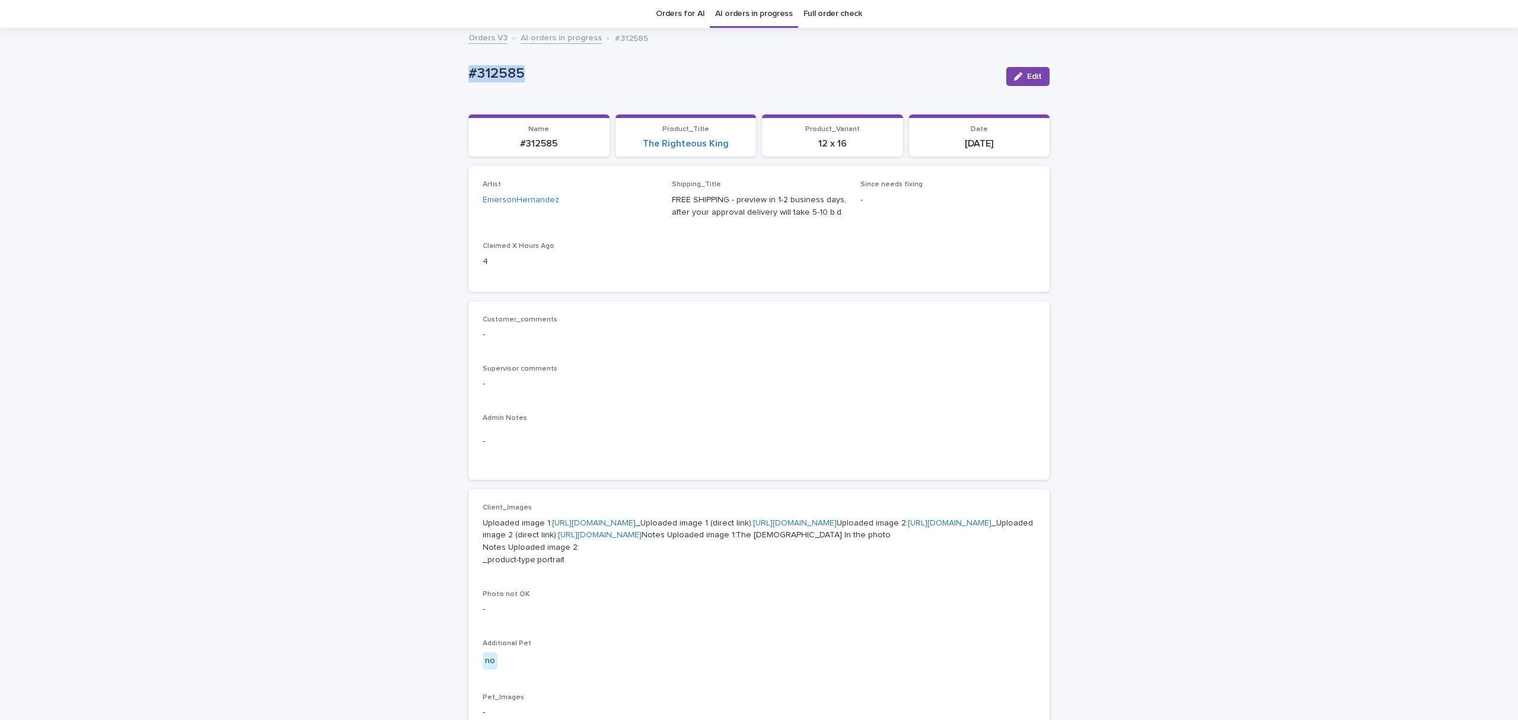
drag, startPoint x: 512, startPoint y: 71, endPoint x: 373, endPoint y: 82, distance: 139.1
click at [373, 82] on div "Loading... Saving… Loading... Saving… #312585 Edit #312585 Edit Sorry, there wa…" at bounding box center [759, 581] width 1518 height 1104
copy p "#312585"
click at [1027, 76] on span "Edit" at bounding box center [1034, 76] width 15 height 8
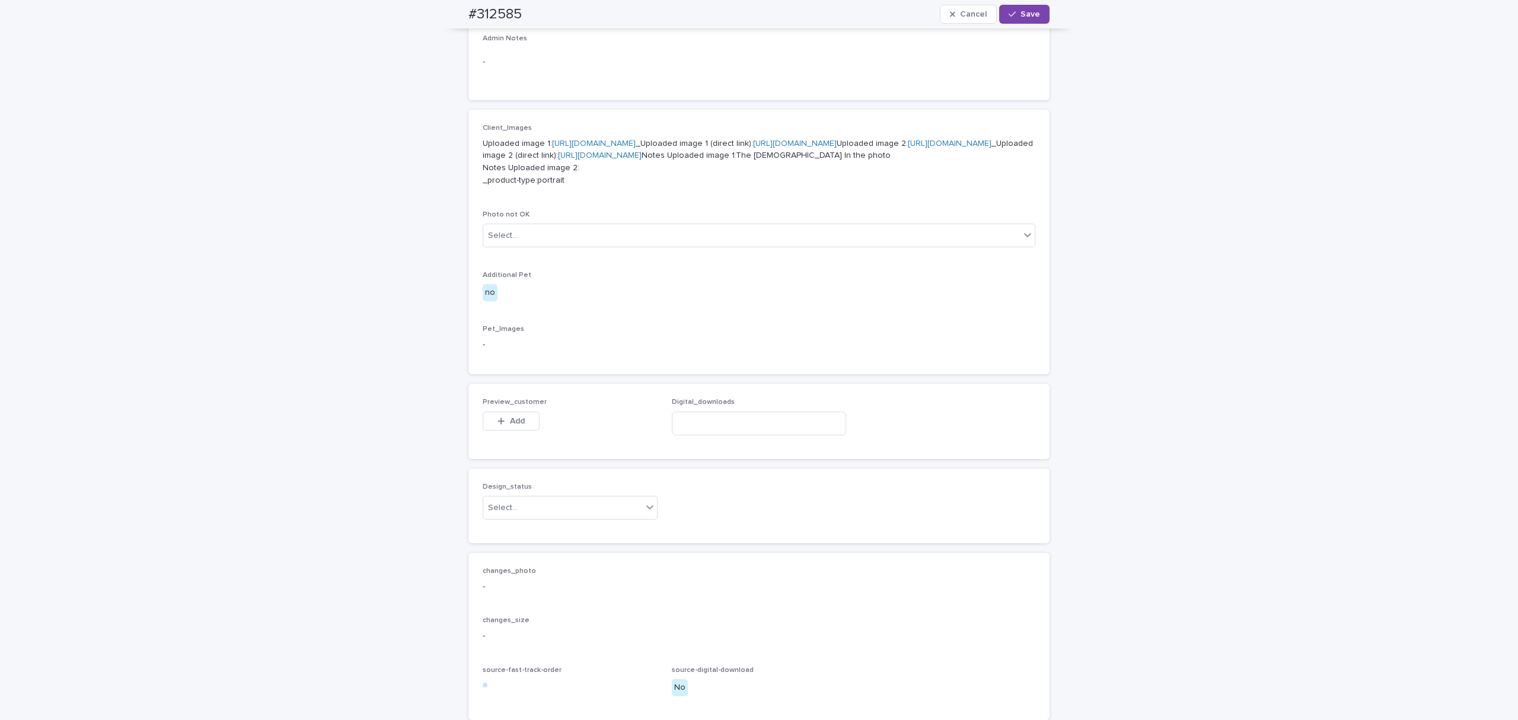
scroll to position [459, 0]
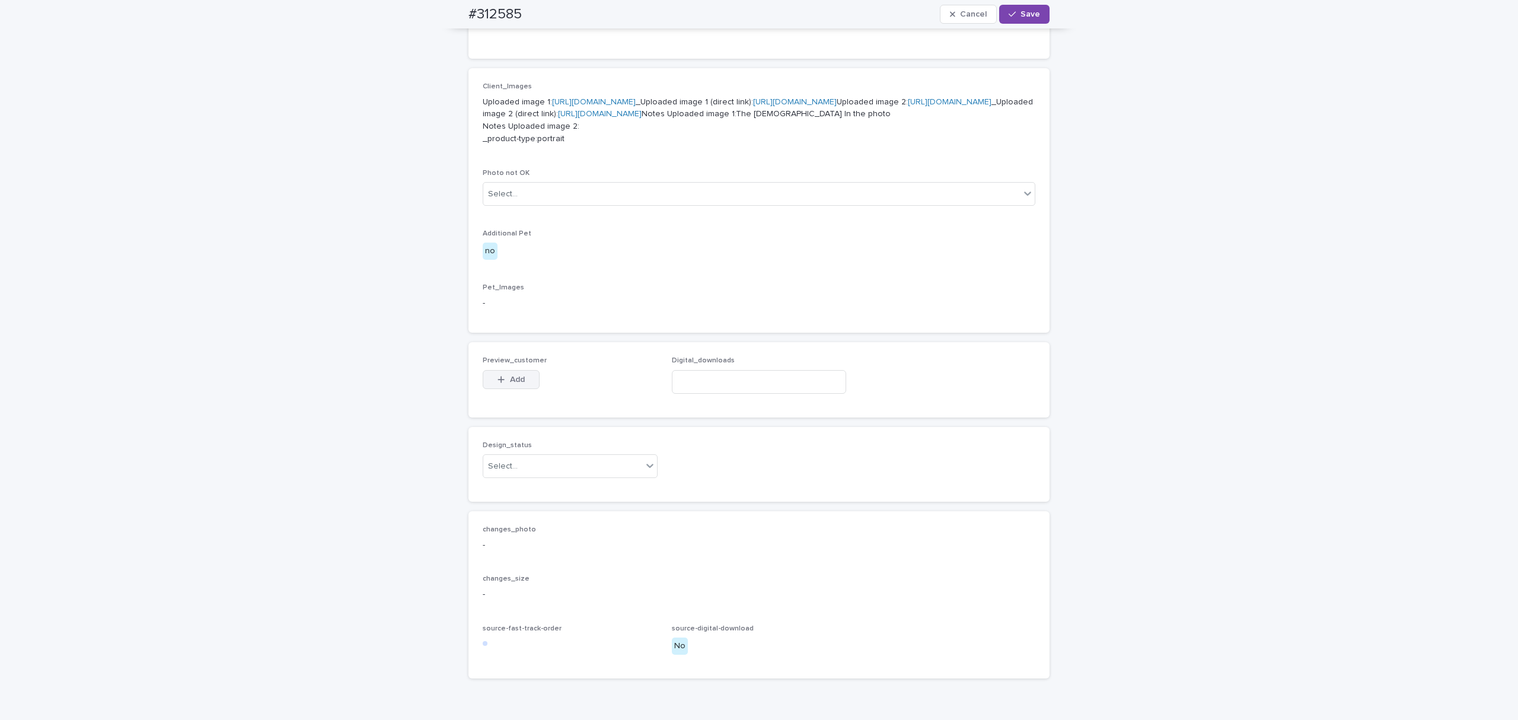
click at [512, 384] on span "Add" at bounding box center [517, 379] width 15 height 8
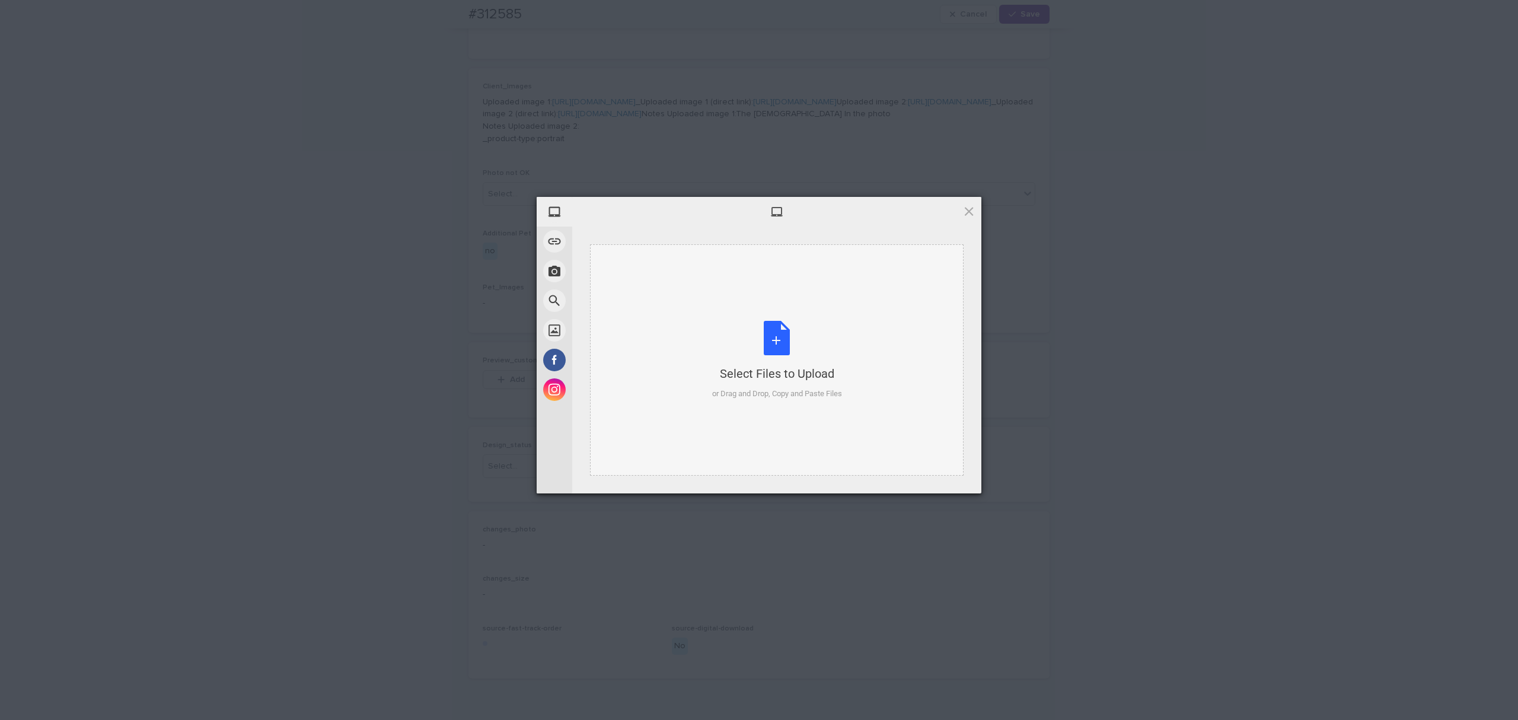
click at [679, 344] on div "Select Files to Upload or Drag and Drop, Copy and Paste Files" at bounding box center [776, 359] width 373 height 231
click at [952, 474] on span "Upload 1" at bounding box center [945, 478] width 23 height 9
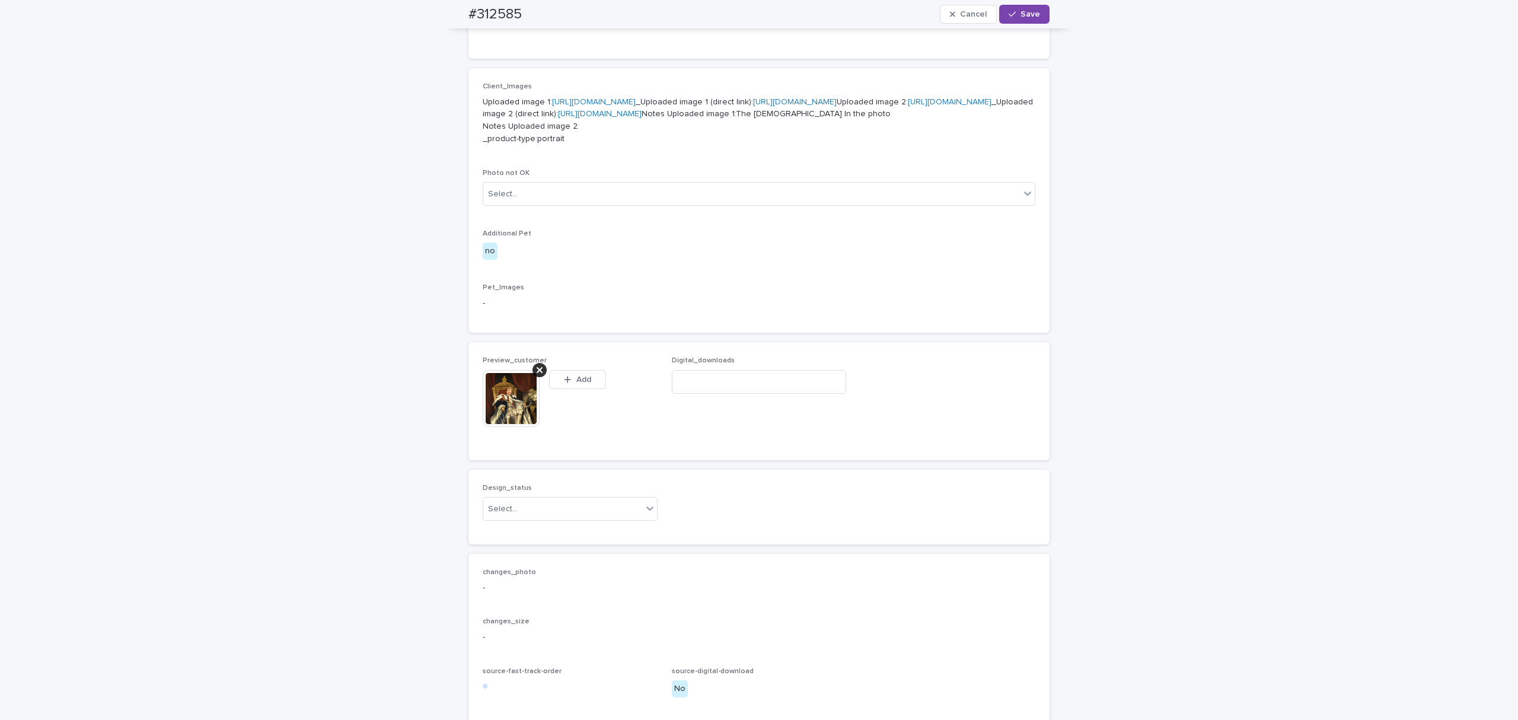
scroll to position [480, 0]
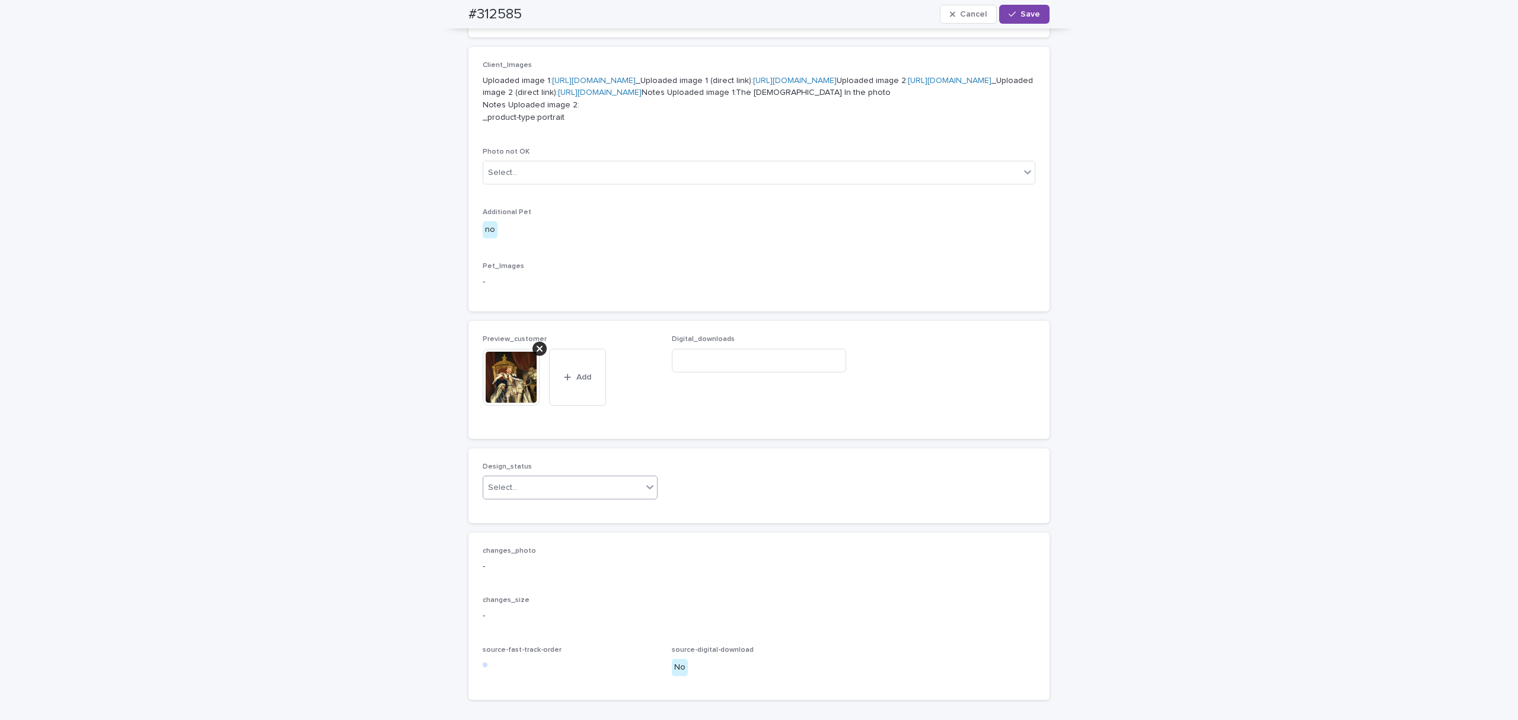
click at [538, 497] on div "Select..." at bounding box center [562, 488] width 159 height 20
click at [526, 627] on div "Uploaded" at bounding box center [564, 621] width 174 height 21
click at [1020, 20] on button "Save" at bounding box center [1024, 14] width 50 height 19
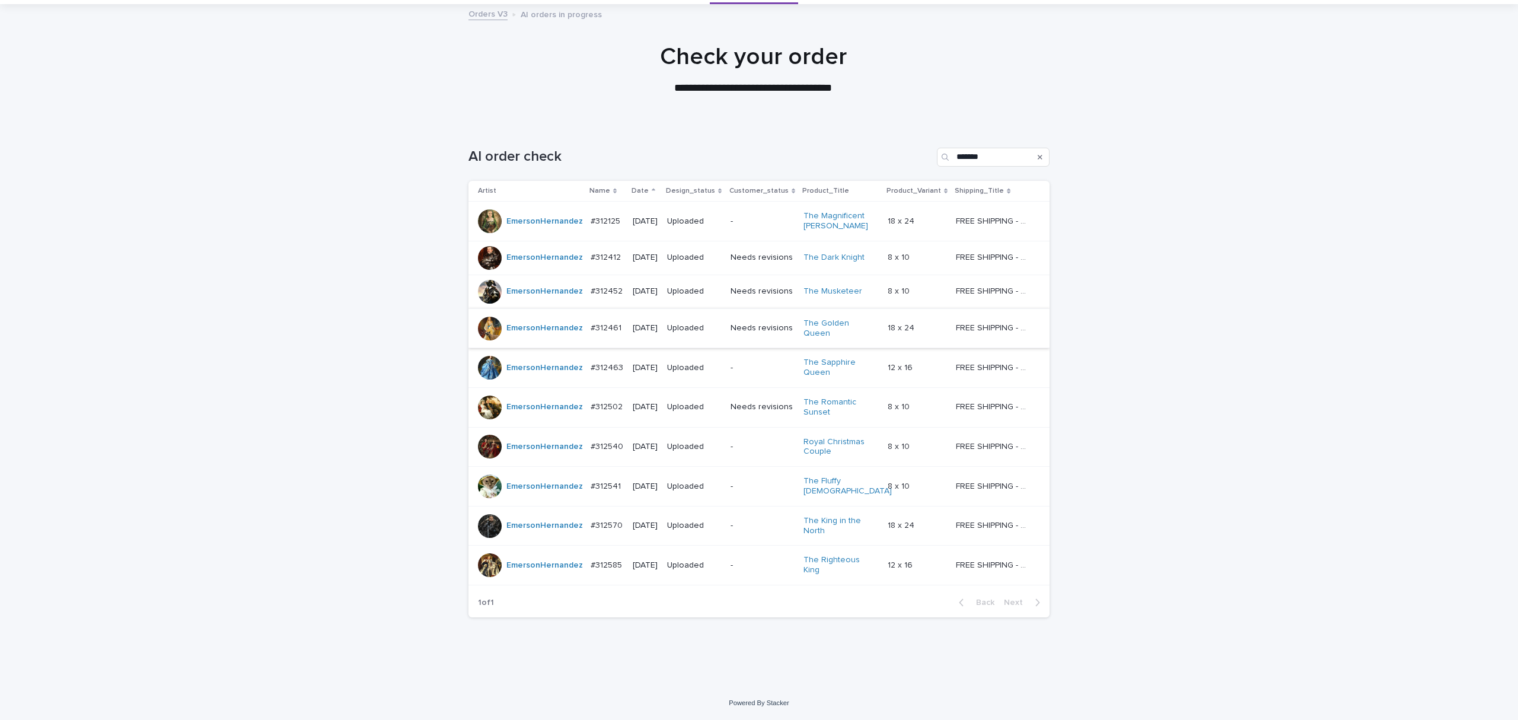
scroll to position [38, 0]
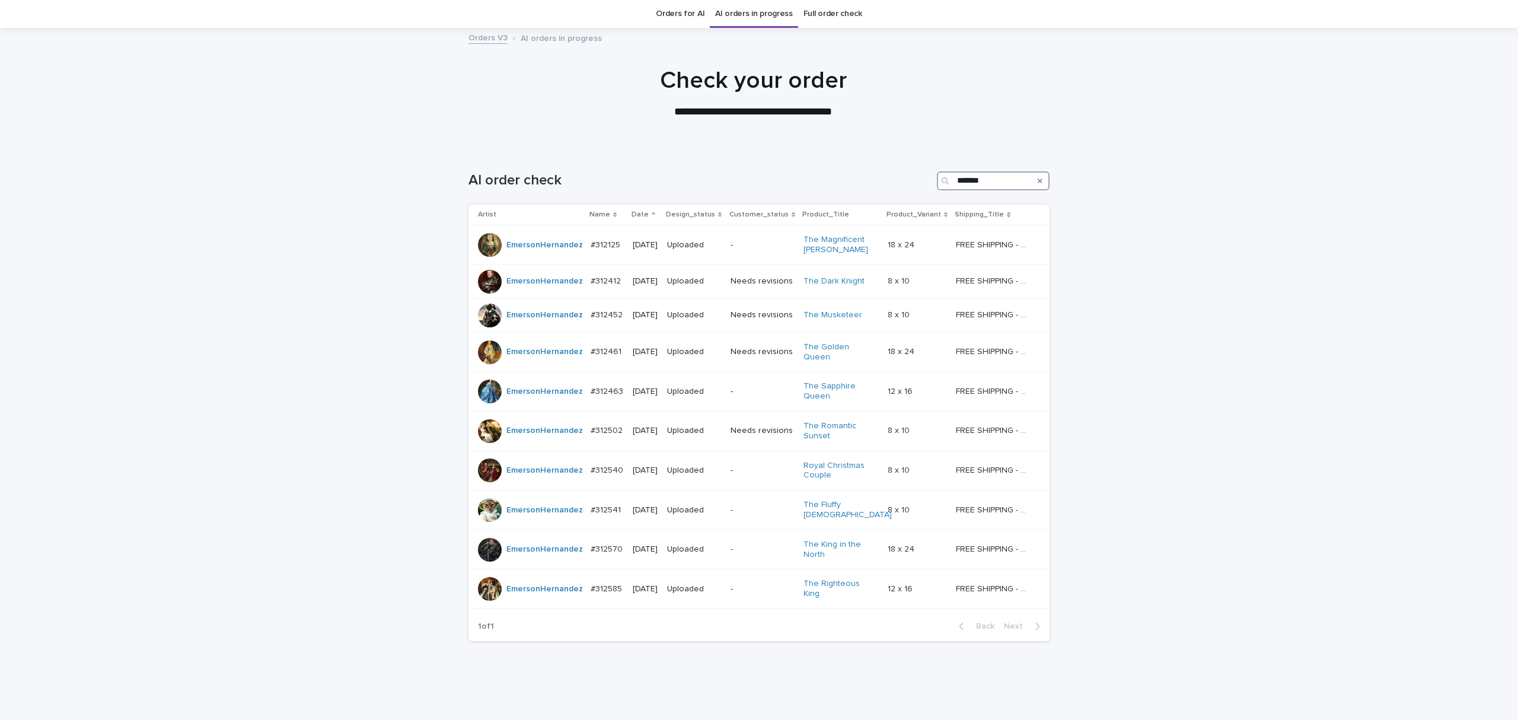
click at [1015, 179] on input "*******" at bounding box center [993, 180] width 113 height 19
type input "**********"
click at [1037, 181] on icon "Search" at bounding box center [1039, 180] width 5 height 7
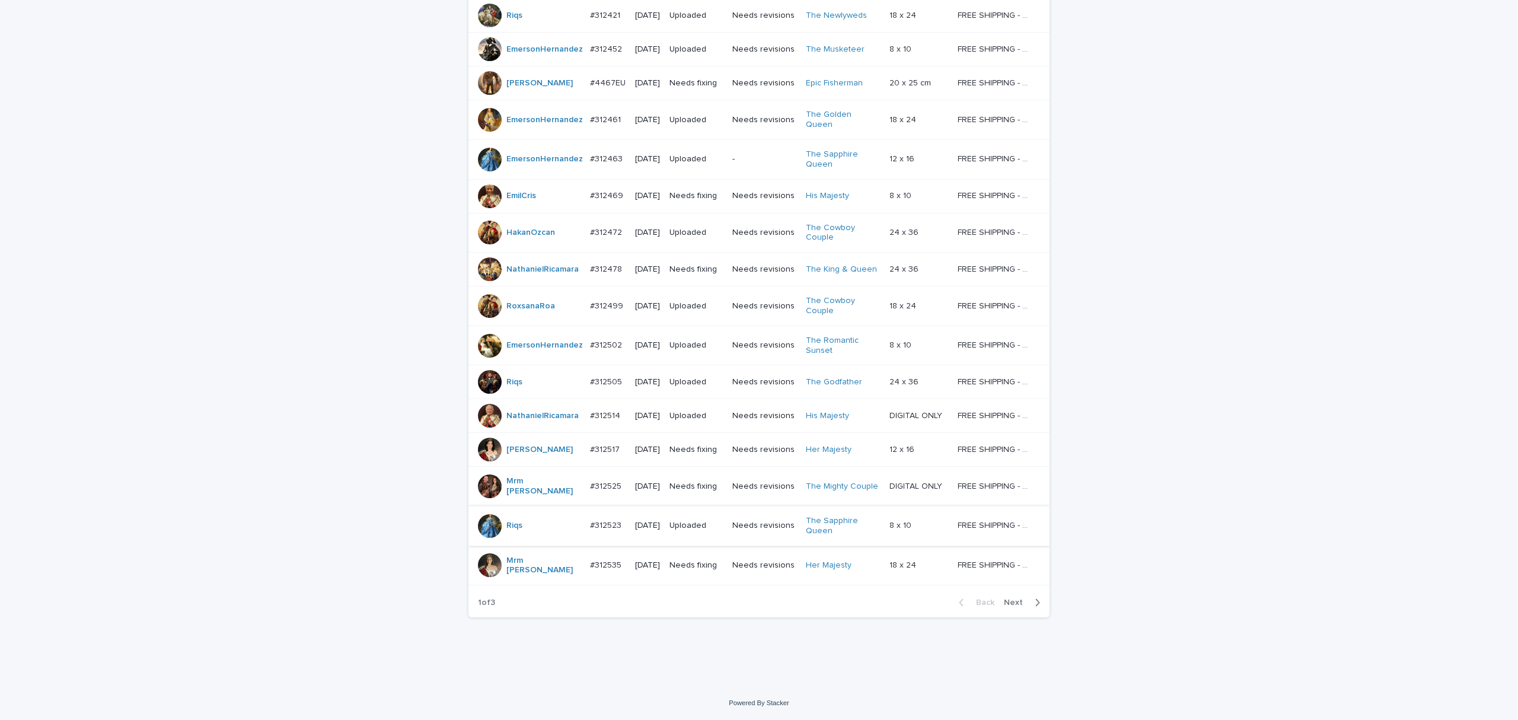
scroll to position [805, 0]
click at [1006, 599] on span "Next" at bounding box center [1017, 602] width 26 height 8
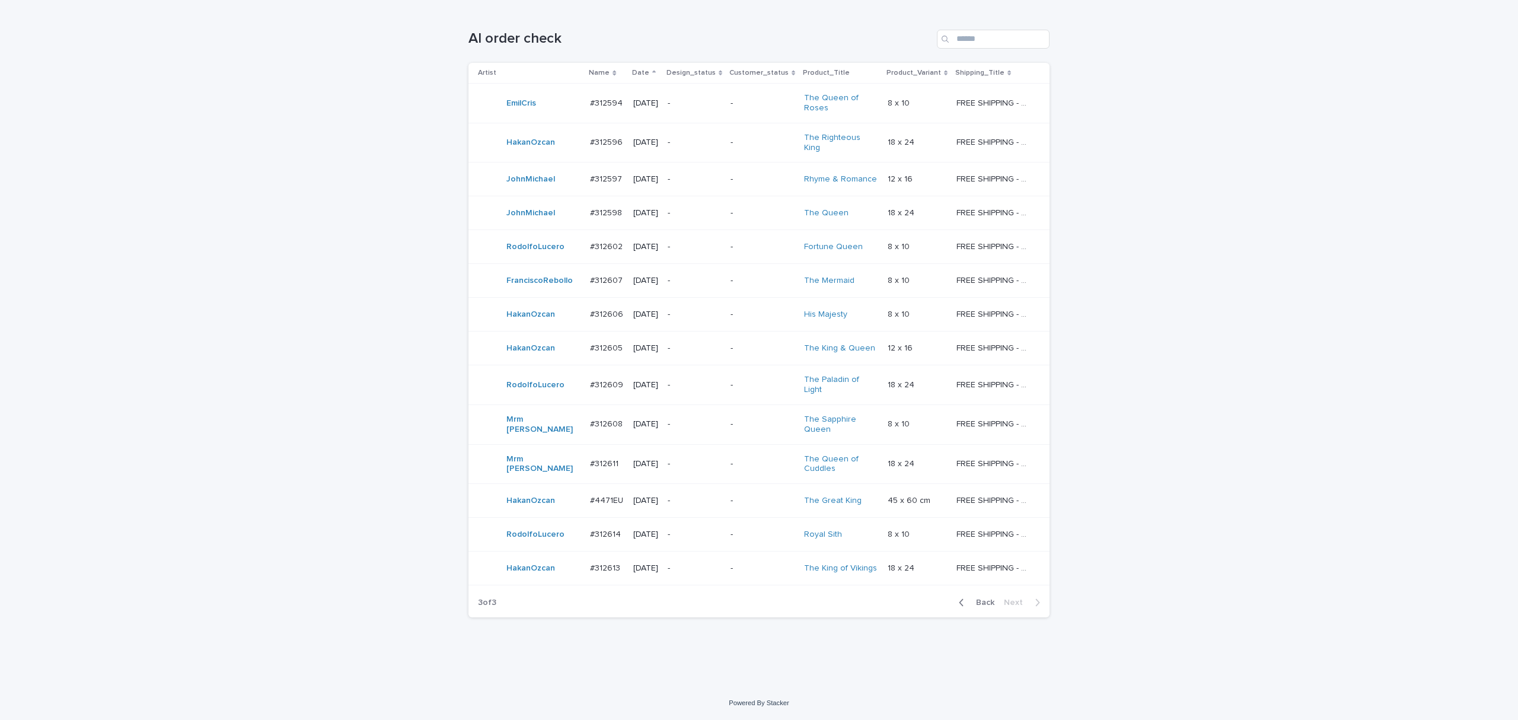
scroll to position [171, 0]
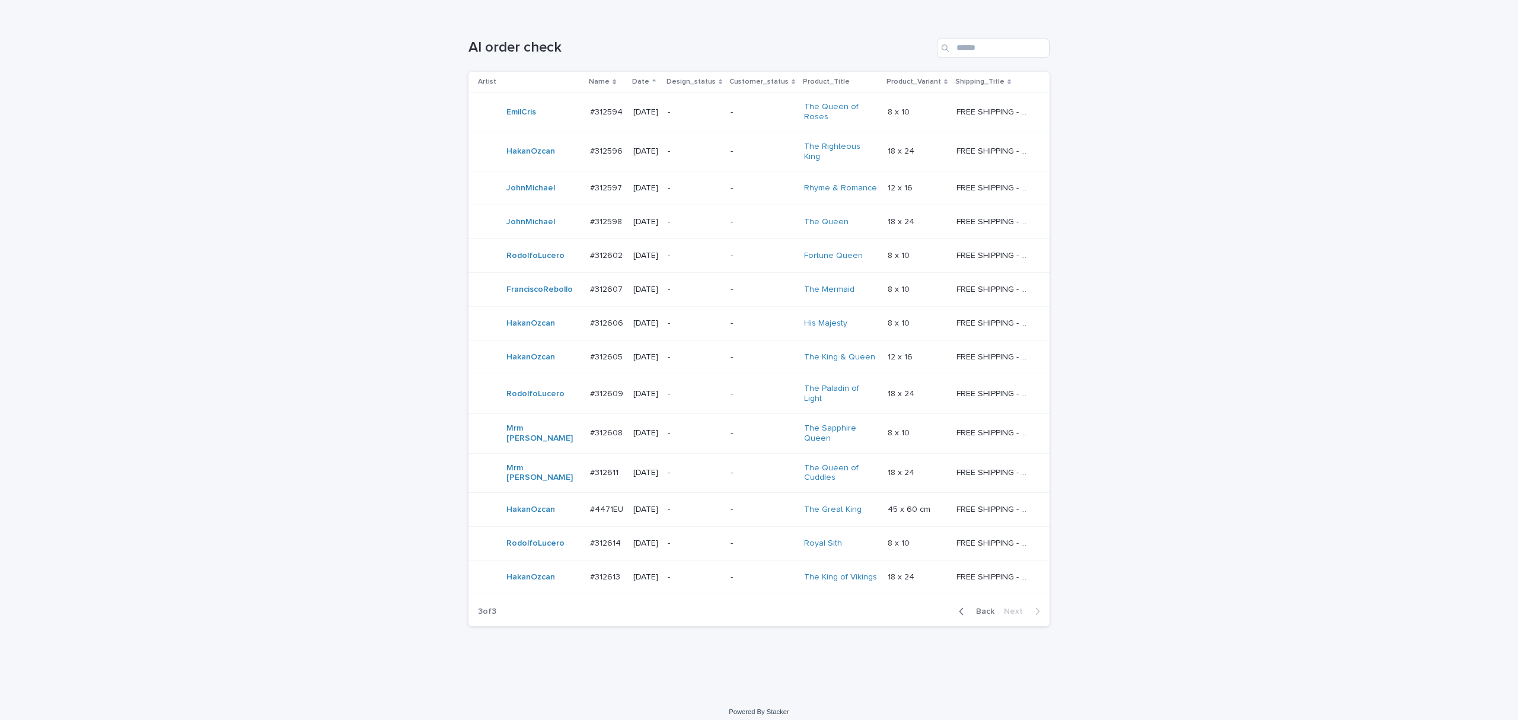
click at [973, 607] on span "Back" at bounding box center [981, 611] width 25 height 8
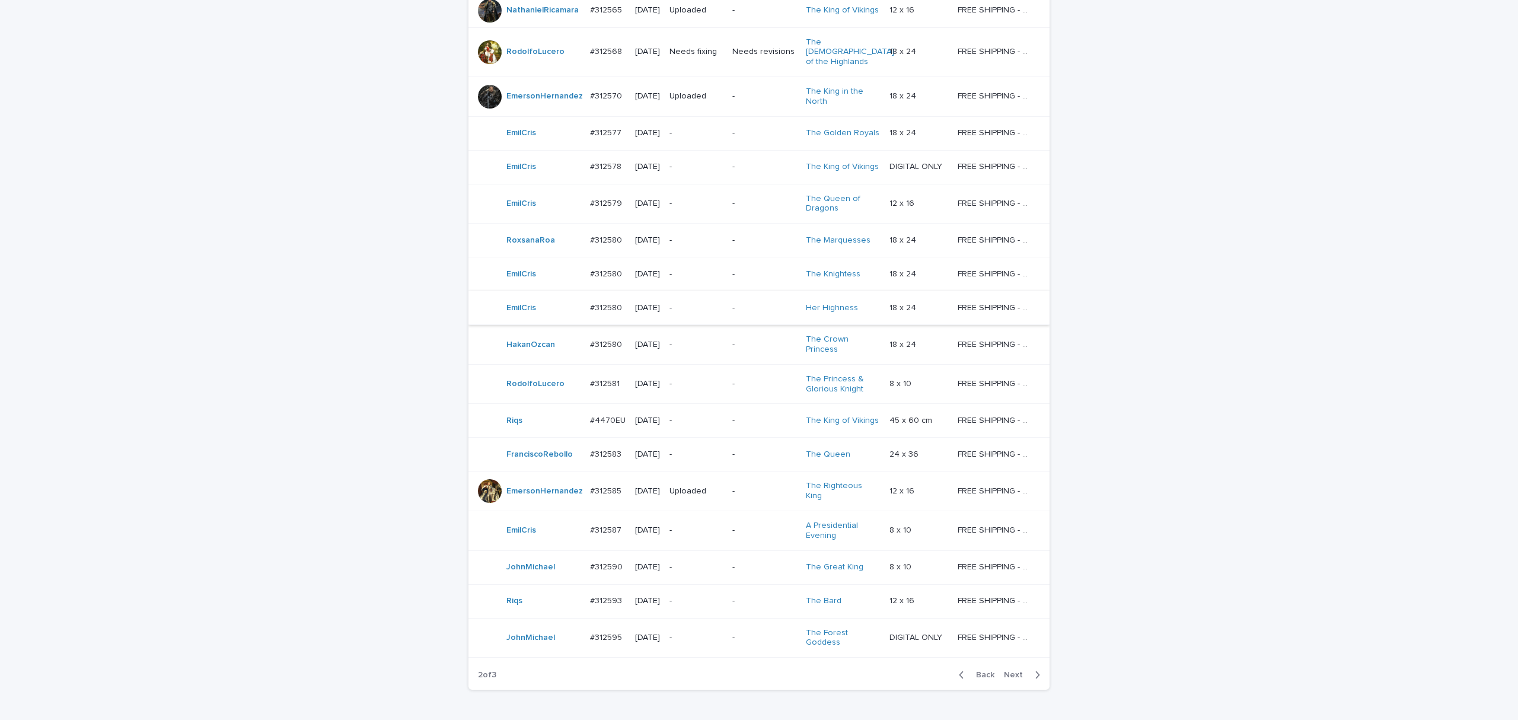
scroll to position [803, 0]
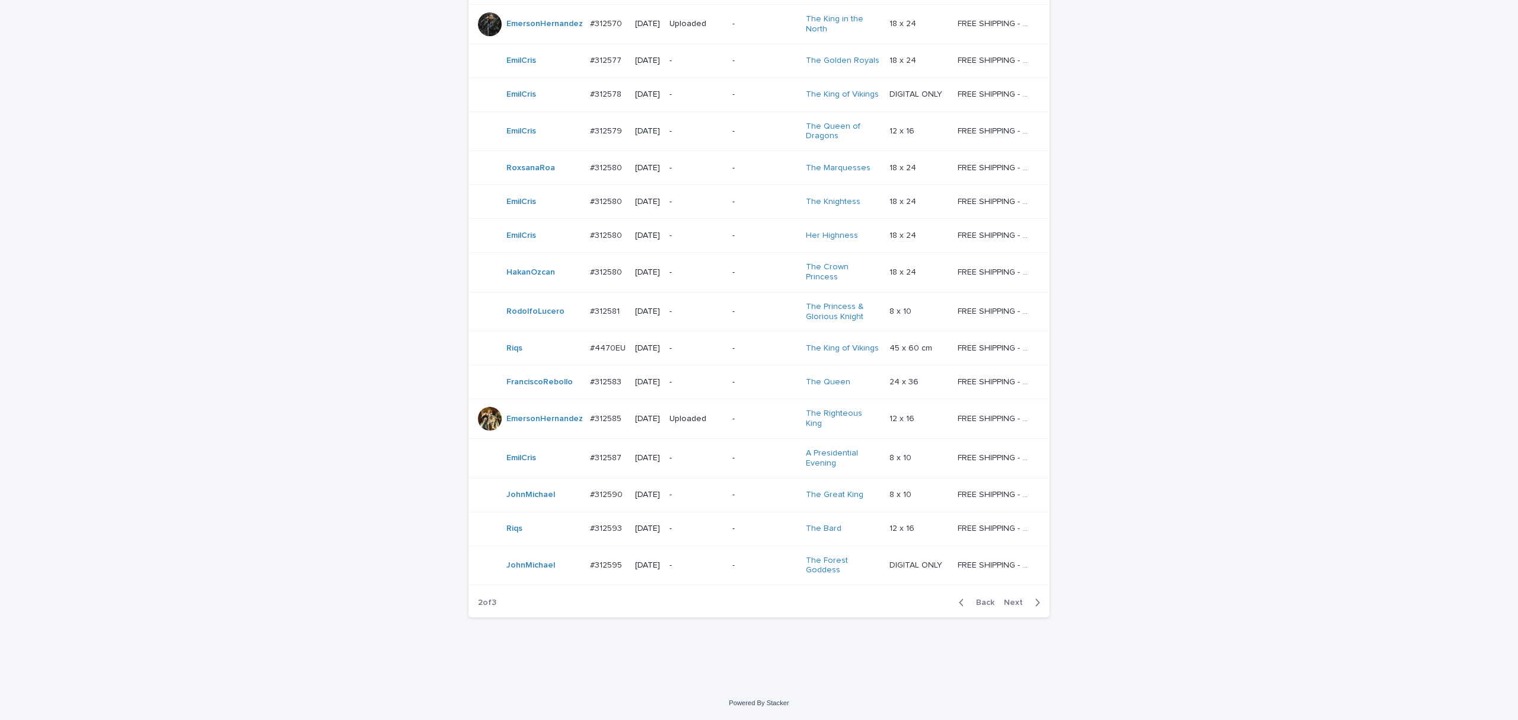
click at [1008, 606] on span "Next" at bounding box center [1017, 602] width 26 height 8
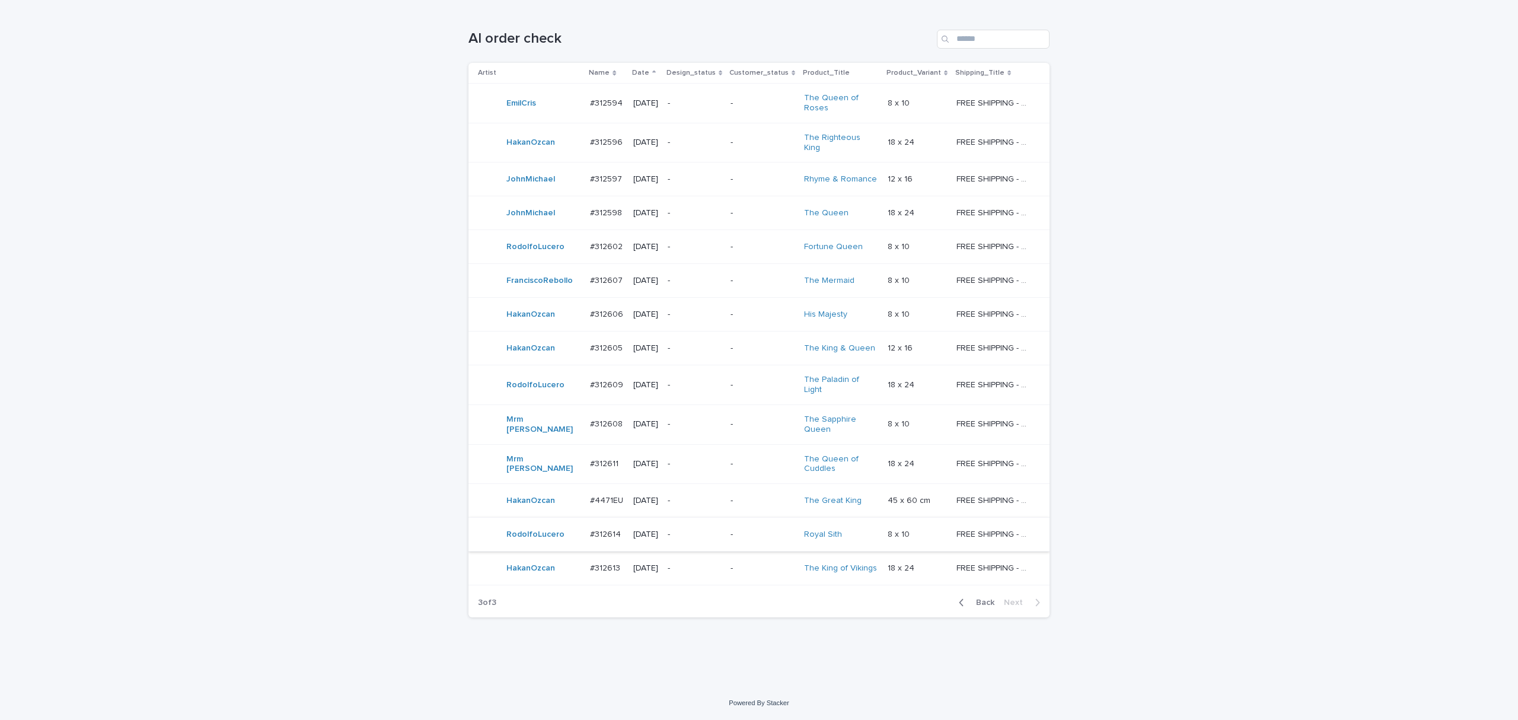
scroll to position [171, 0]
